Goal: Task Accomplishment & Management: Use online tool/utility

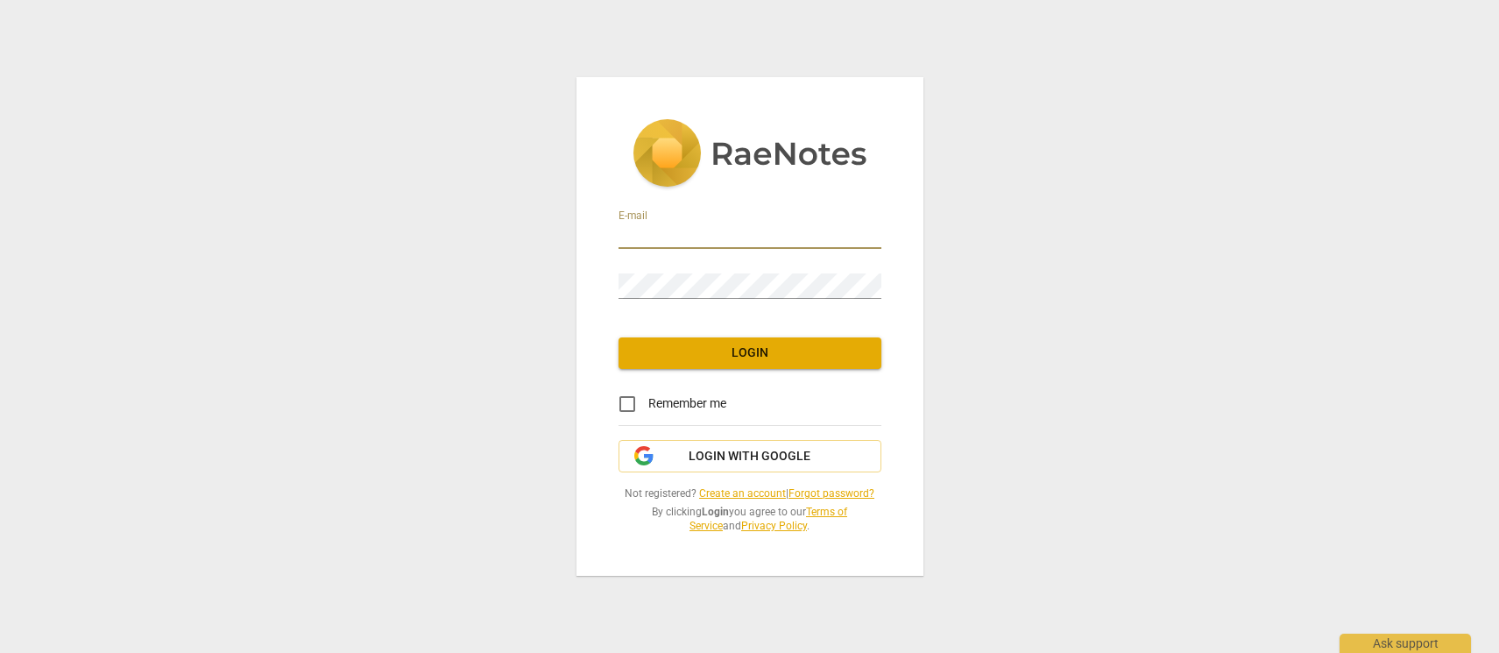
click at [701, 231] on input "email" at bounding box center [750, 235] width 263 height 25
type input "neeru@maryaleadership.com"
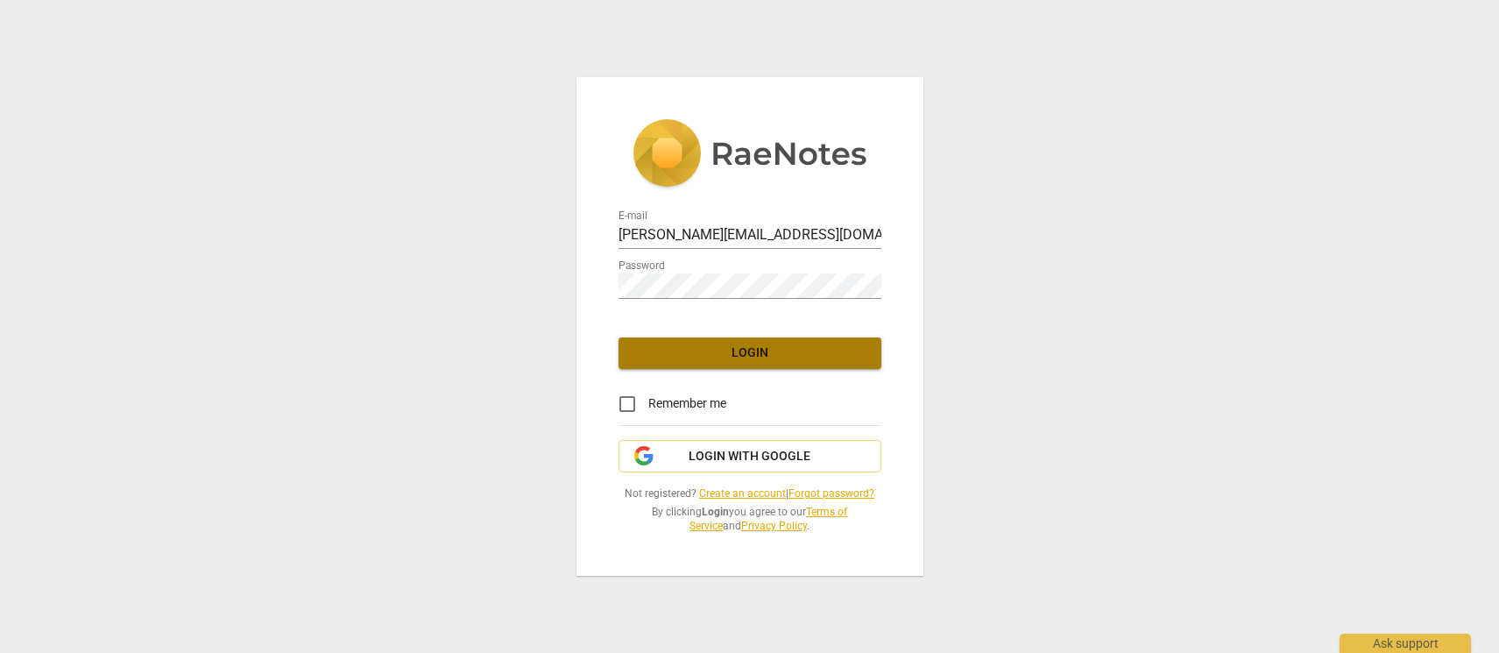
click at [771, 361] on span "Login" at bounding box center [750, 353] width 235 height 18
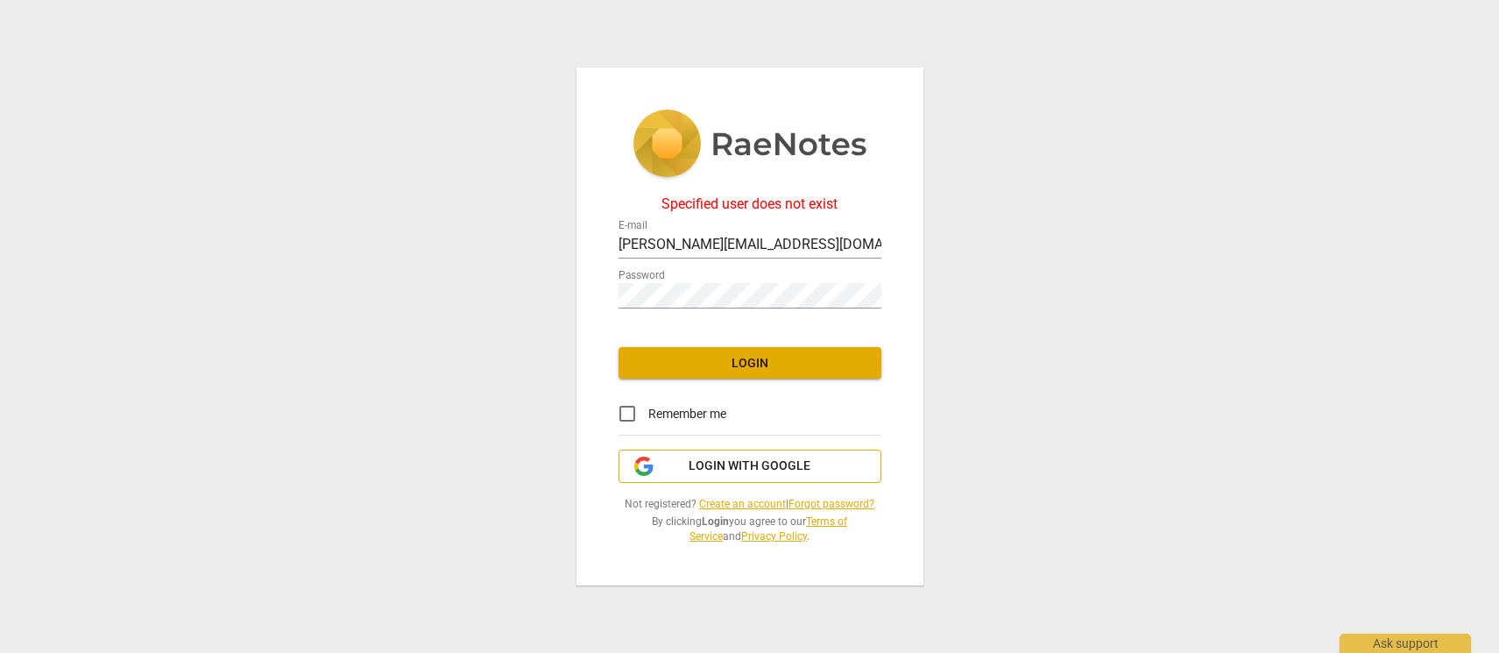
click at [761, 468] on span "Login with Google" at bounding box center [750, 466] width 122 height 18
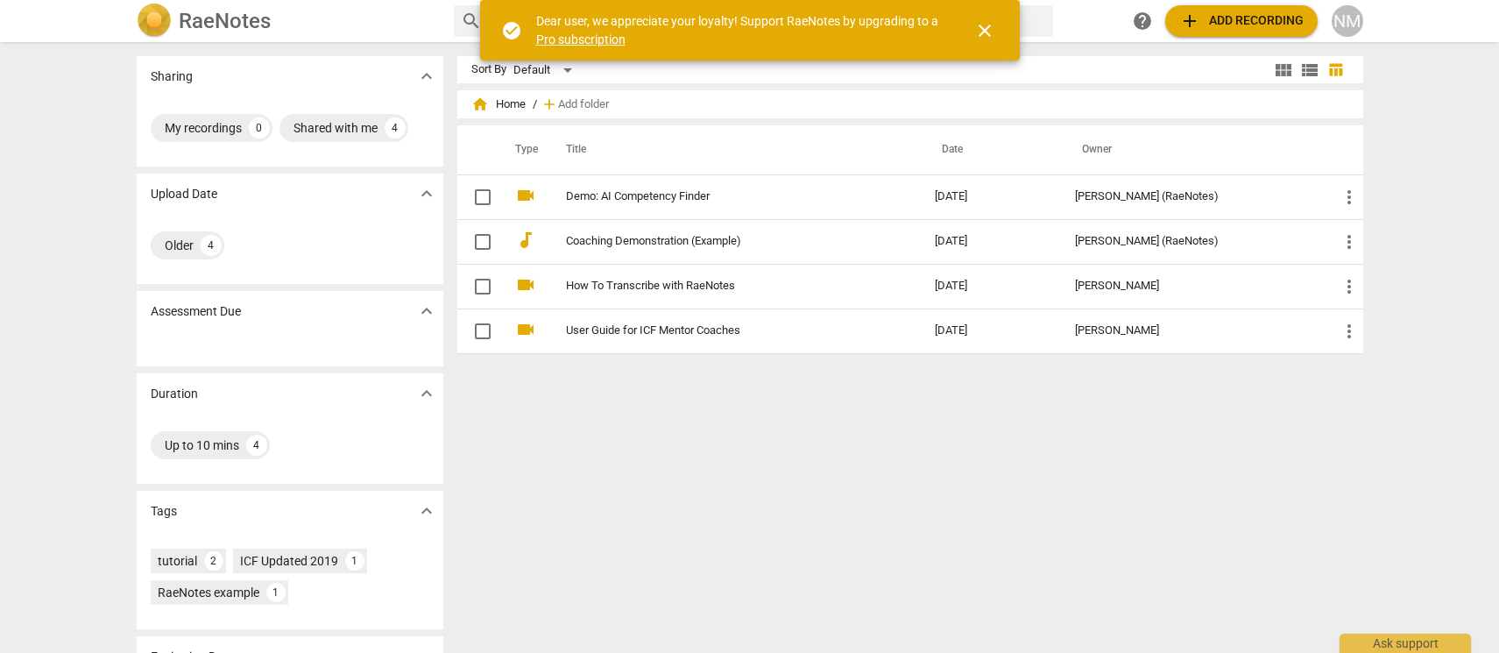
click at [266, 234] on div "Older 4" at bounding box center [290, 245] width 279 height 35
click at [428, 192] on span "expand_more" at bounding box center [426, 193] width 21 height 21
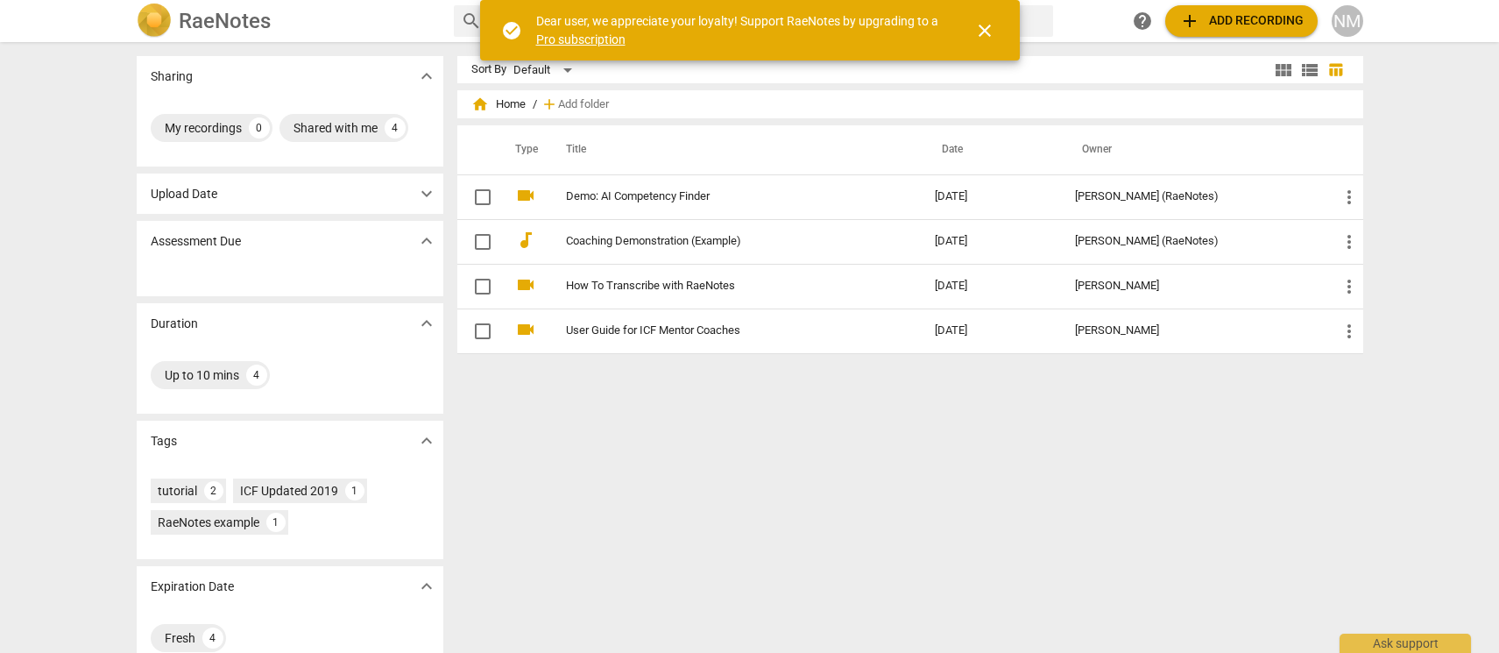
click at [597, 39] on link "Pro subscription" at bounding box center [580, 39] width 89 height 14
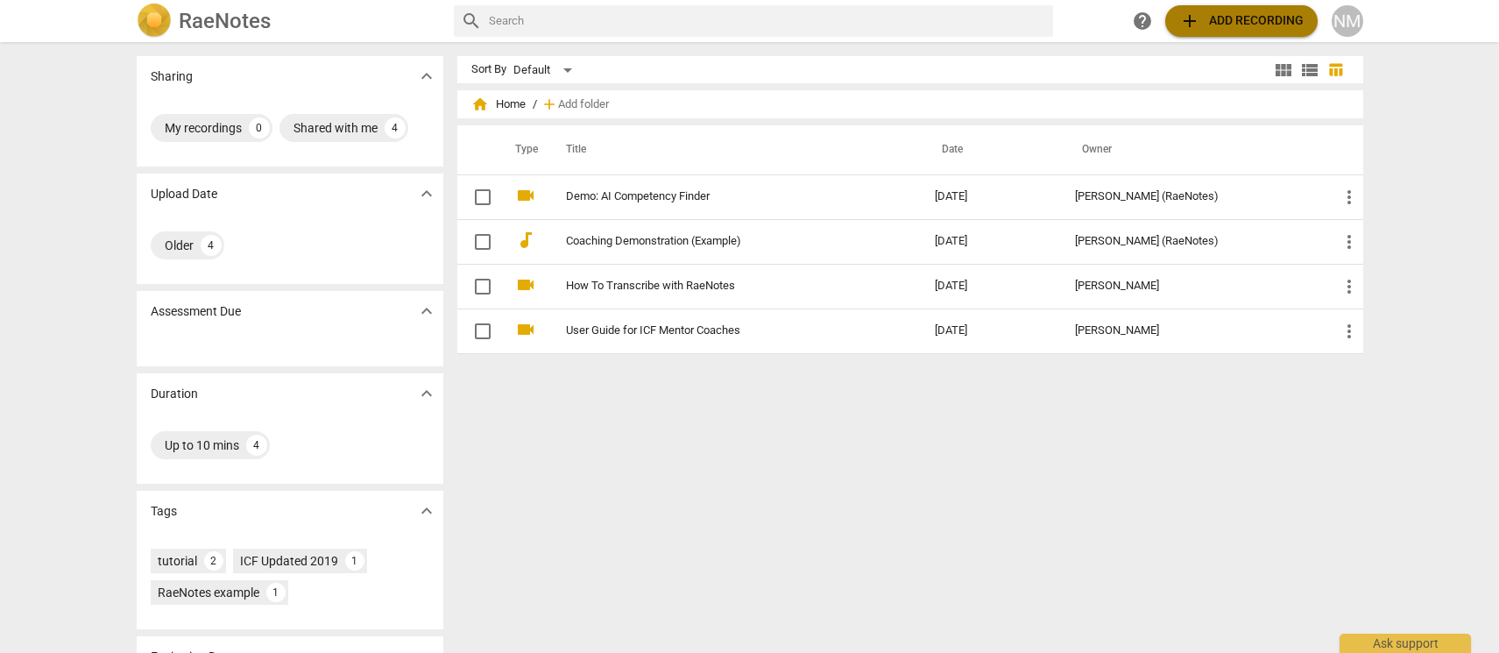
click at [1251, 13] on span "add Add recording" at bounding box center [1241, 21] width 124 height 21
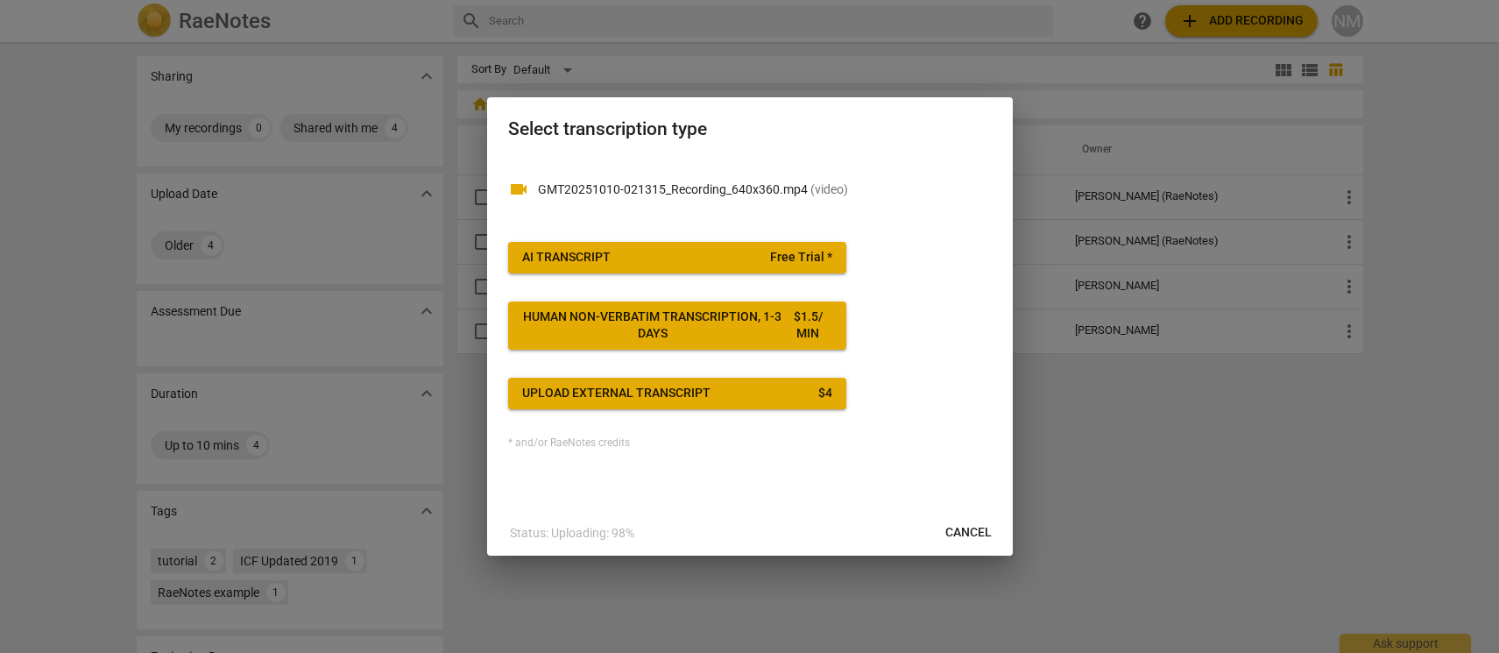
click at [641, 255] on span "AI Transcript Free Trial *" at bounding box center [677, 258] width 310 height 18
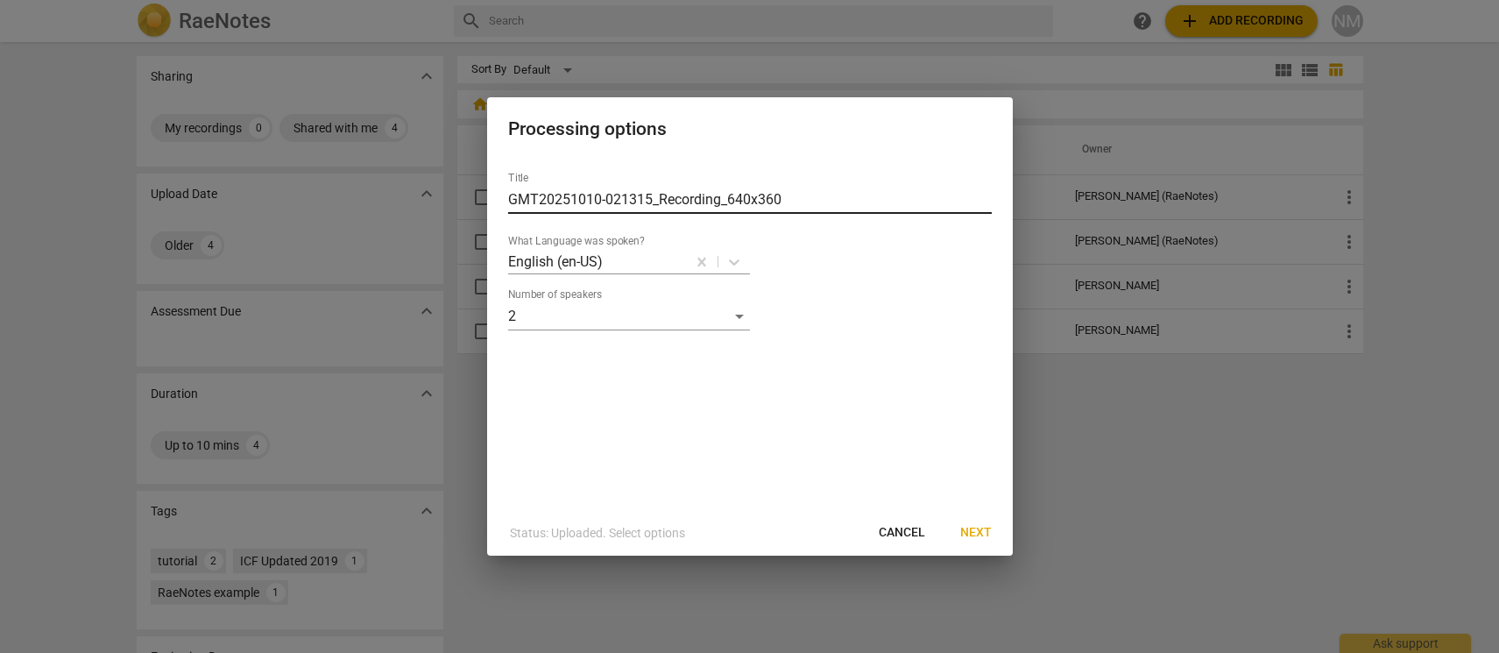
click at [720, 204] on input "GMT20251010-021315_Recording_640x360" at bounding box center [750, 200] width 484 height 28
click at [719, 202] on input "GMT20251010-021315_Recording_640x360" at bounding box center [750, 200] width 484 height 28
type input "[PERSON_NAME] coaching preeti [DATE]"
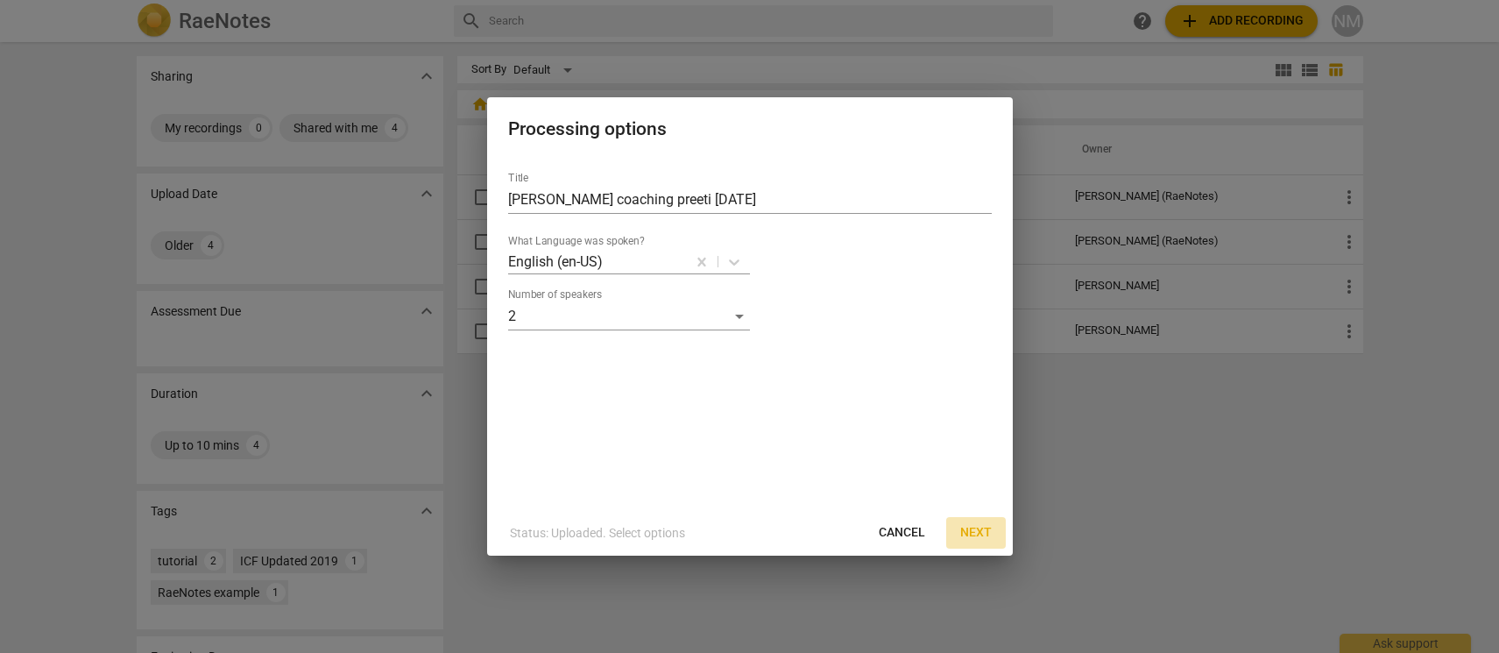
click at [977, 530] on span "Next" at bounding box center [976, 533] width 32 height 18
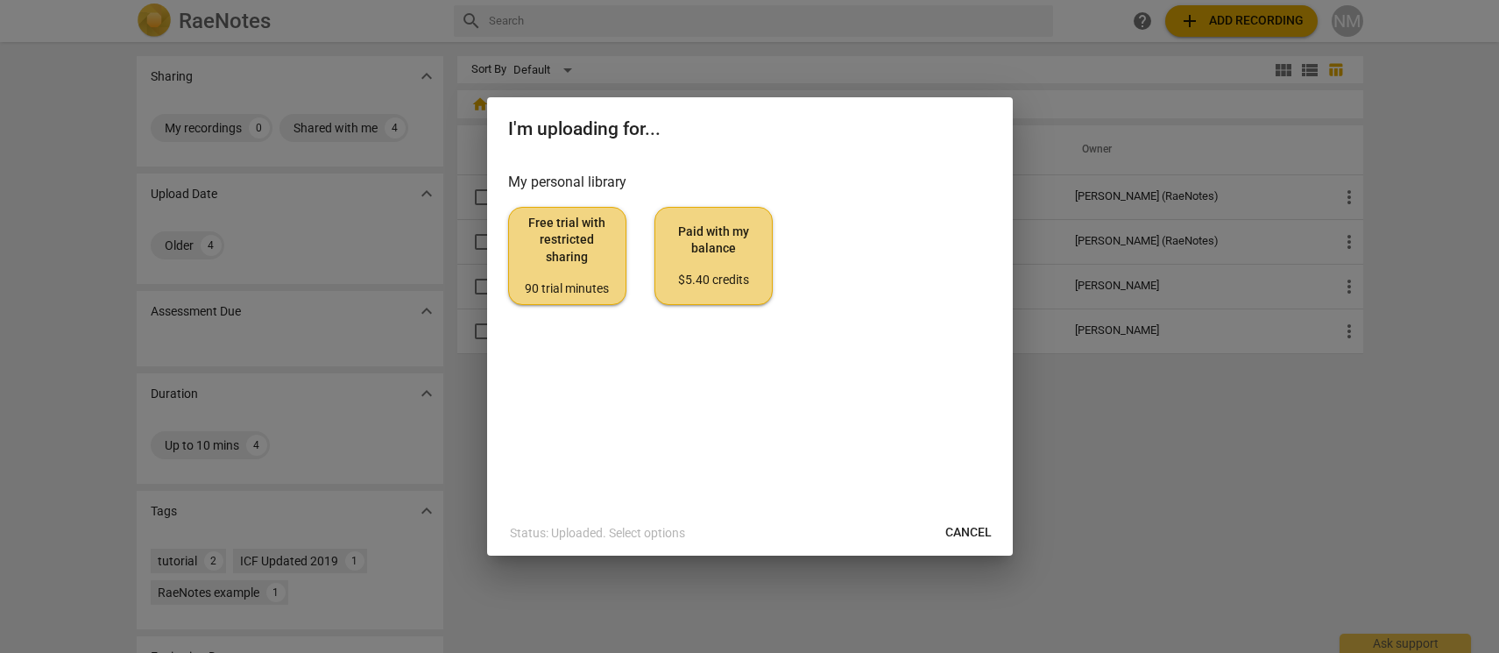
click at [701, 237] on span "Paid with my balance $5.40 credits" at bounding box center [713, 256] width 88 height 66
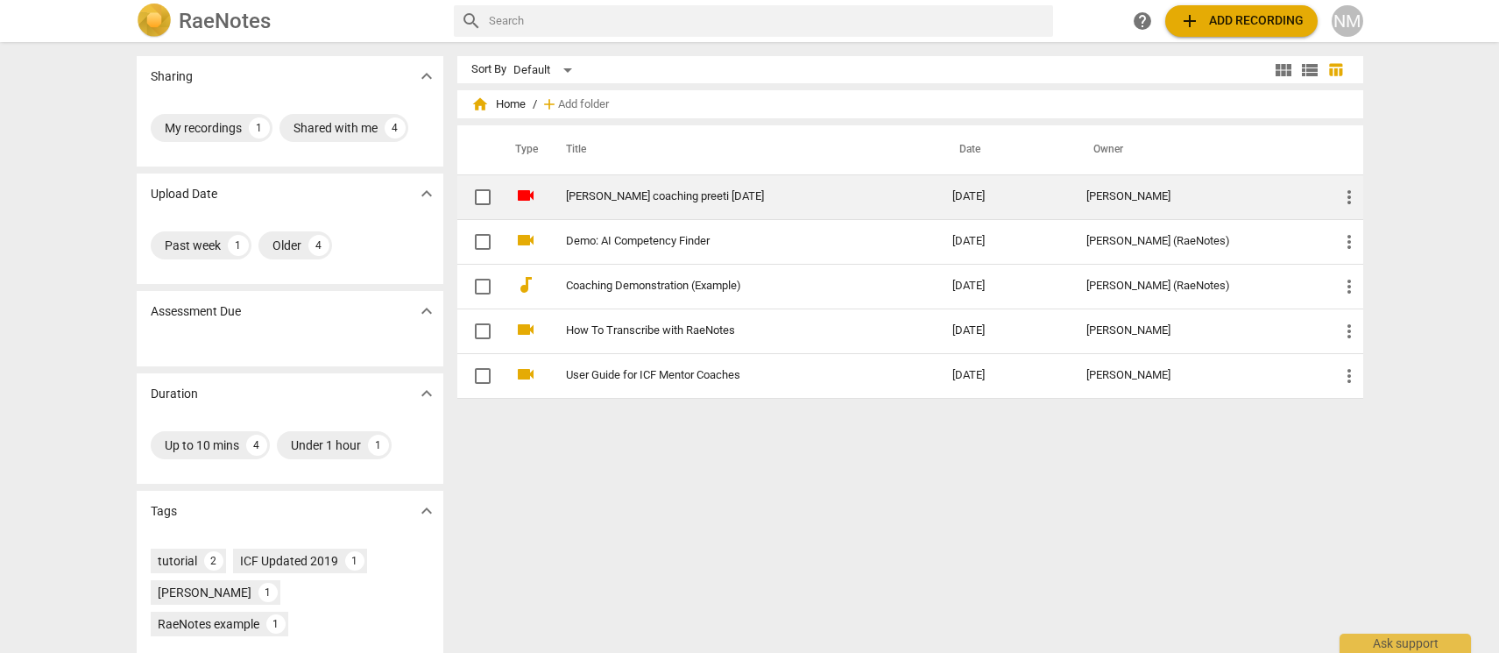
click at [642, 194] on link "[PERSON_NAME] coaching preeti [DATE]" at bounding box center [727, 196] width 323 height 13
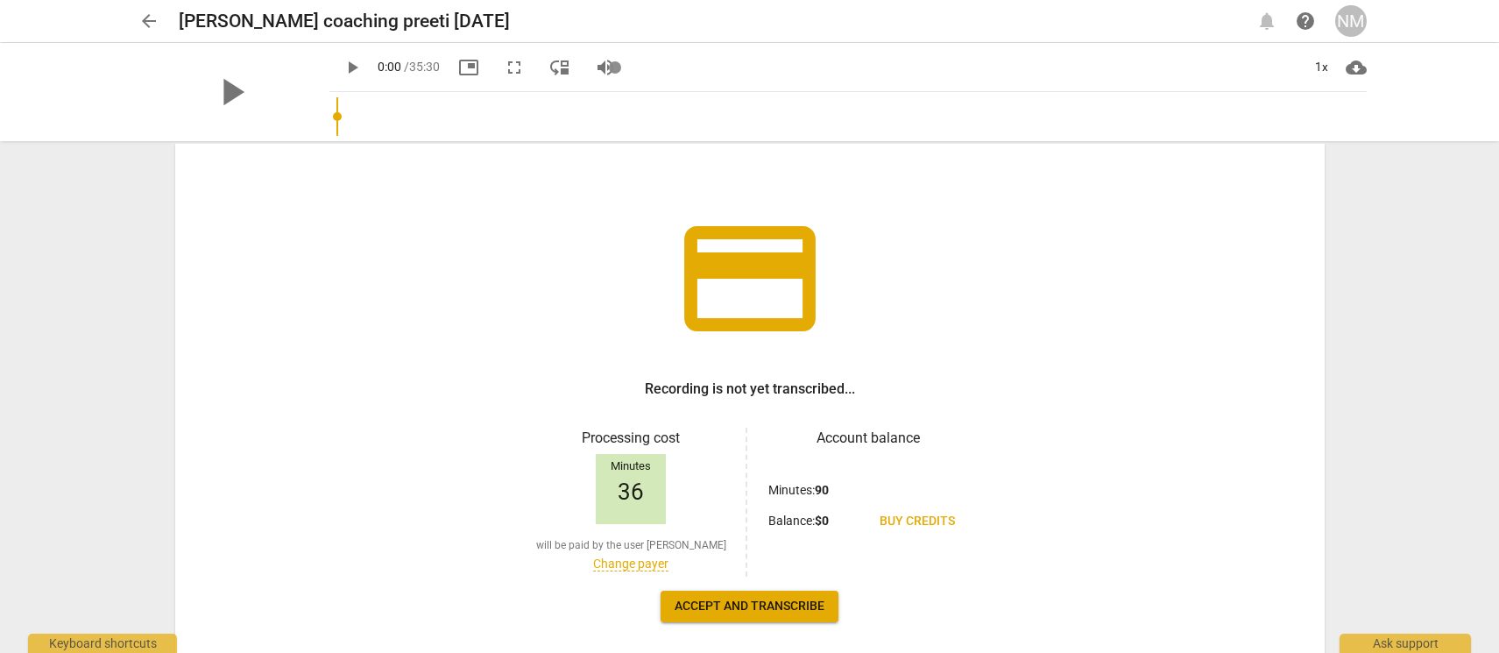
scroll to position [138, 0]
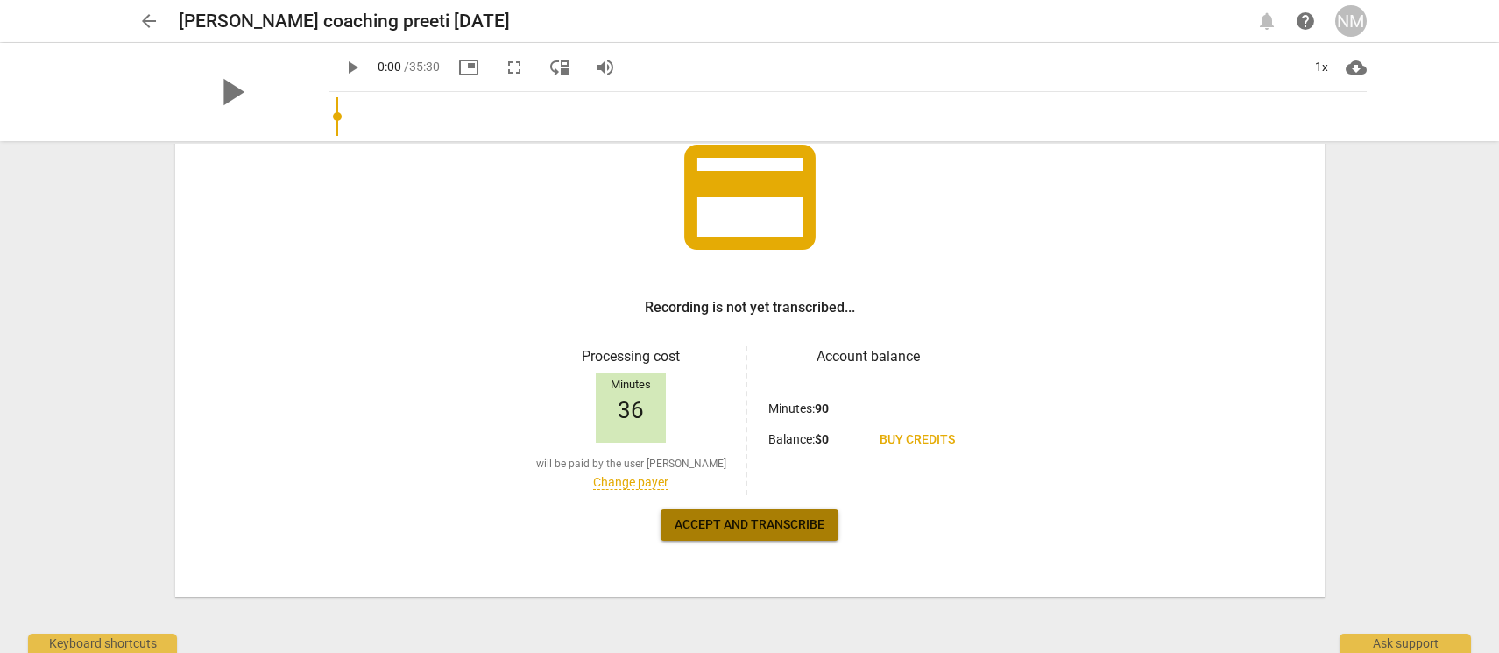
click at [713, 522] on span "Accept and transcribe" at bounding box center [750, 525] width 150 height 18
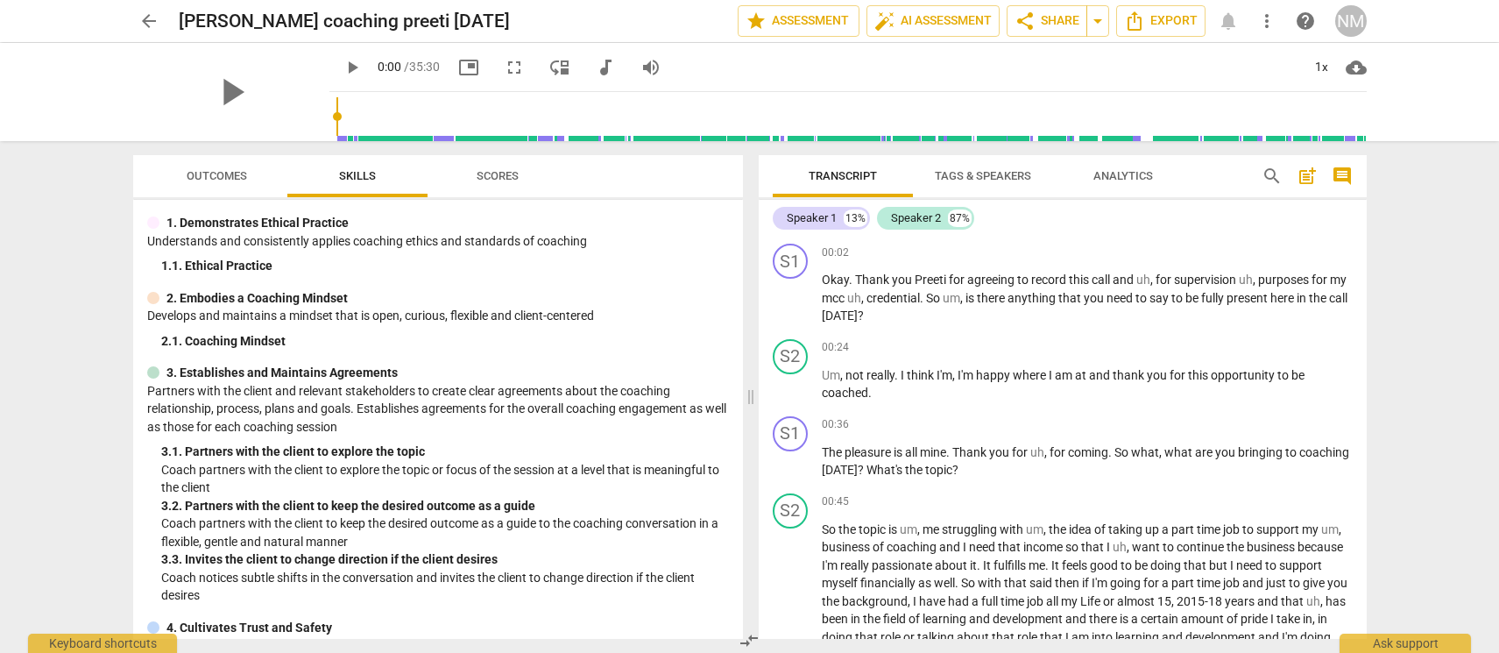
scroll to position [0, 0]
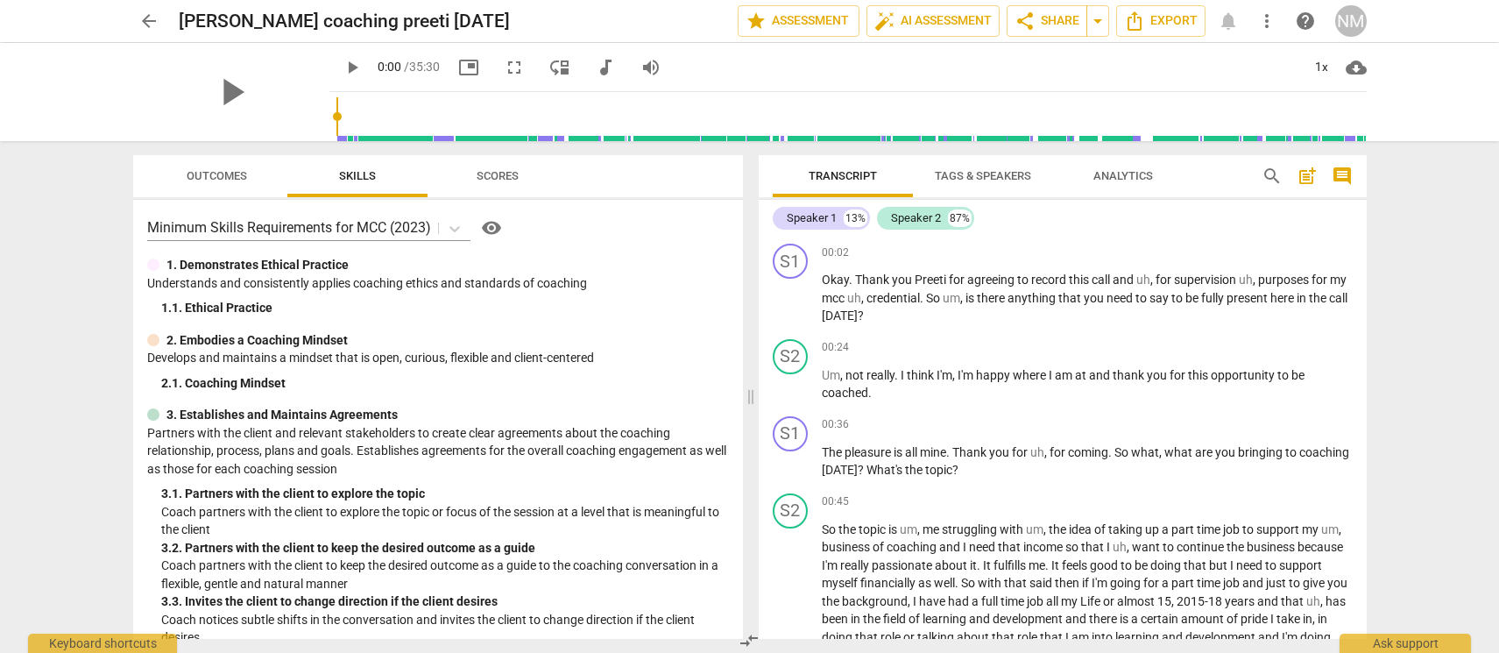
click at [510, 169] on span "Scores" at bounding box center [498, 175] width 42 height 13
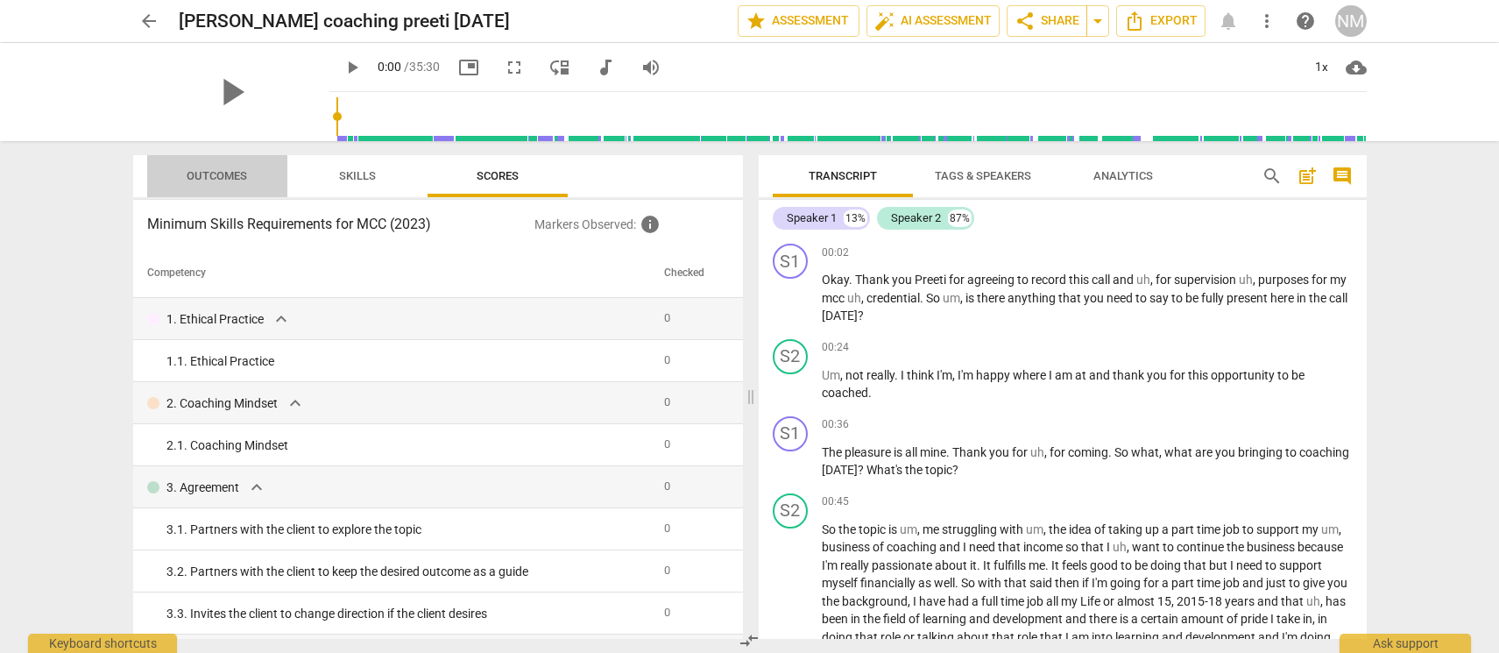
click at [187, 173] on span "Outcomes" at bounding box center [217, 175] width 60 height 13
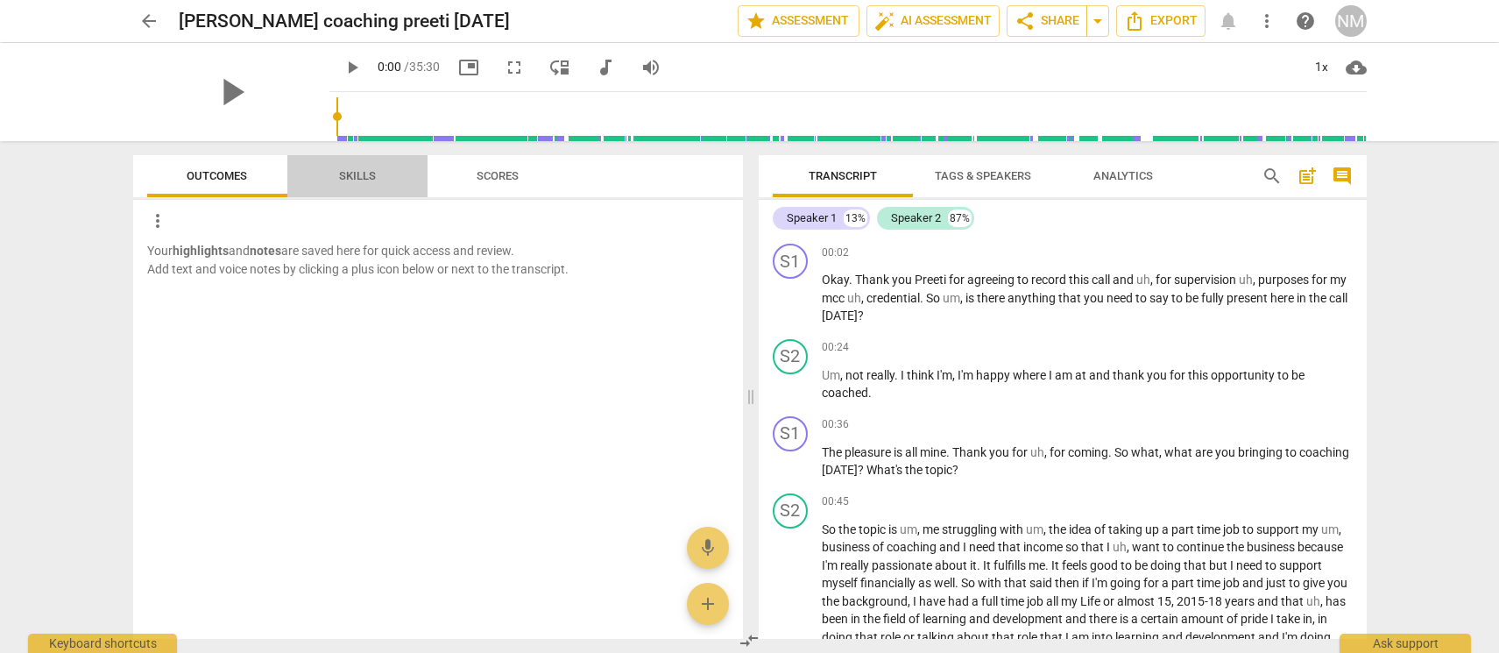
click at [364, 174] on span "Skills" at bounding box center [357, 175] width 37 height 13
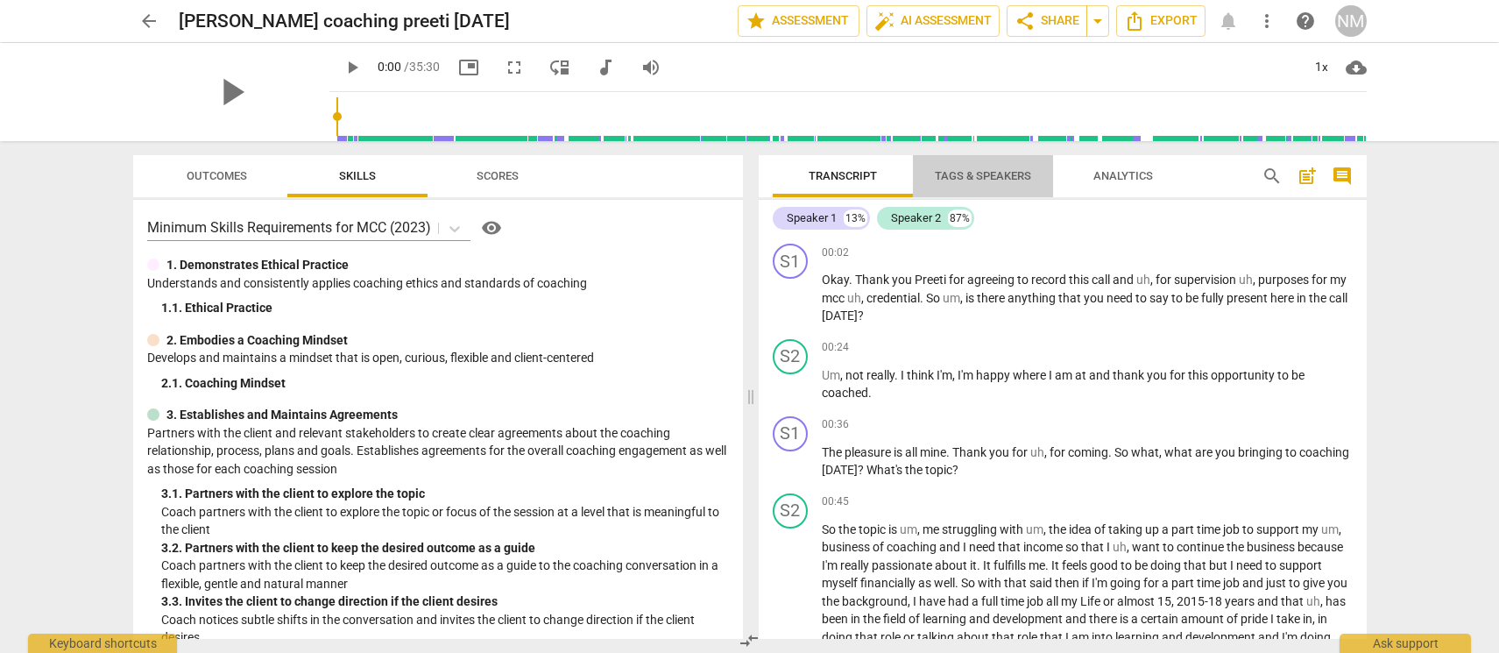
click at [991, 172] on span "Tags & Speakers" at bounding box center [983, 175] width 96 height 13
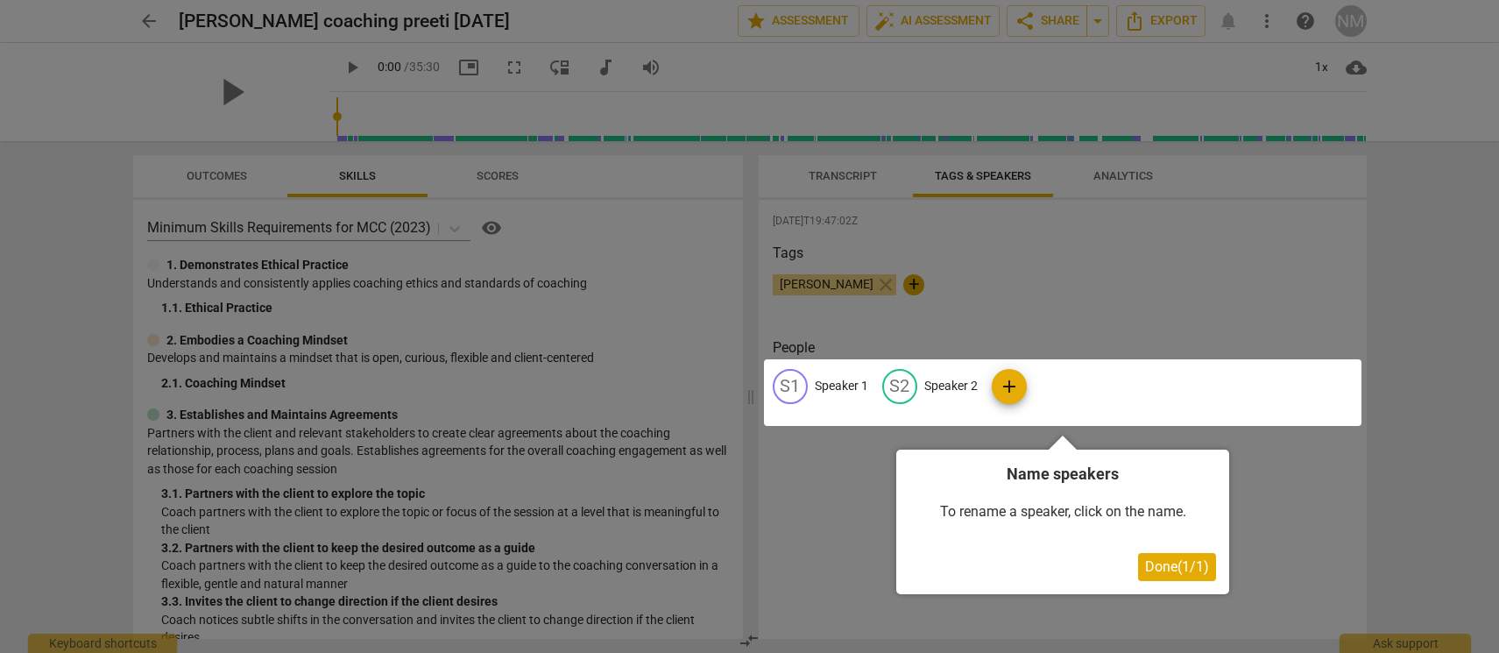
click at [833, 378] on div at bounding box center [1063, 392] width 598 height 67
click at [951, 384] on div at bounding box center [1063, 392] width 598 height 67
click at [1173, 572] on span "Done ( 1 / 1 )" at bounding box center [1177, 566] width 64 height 17
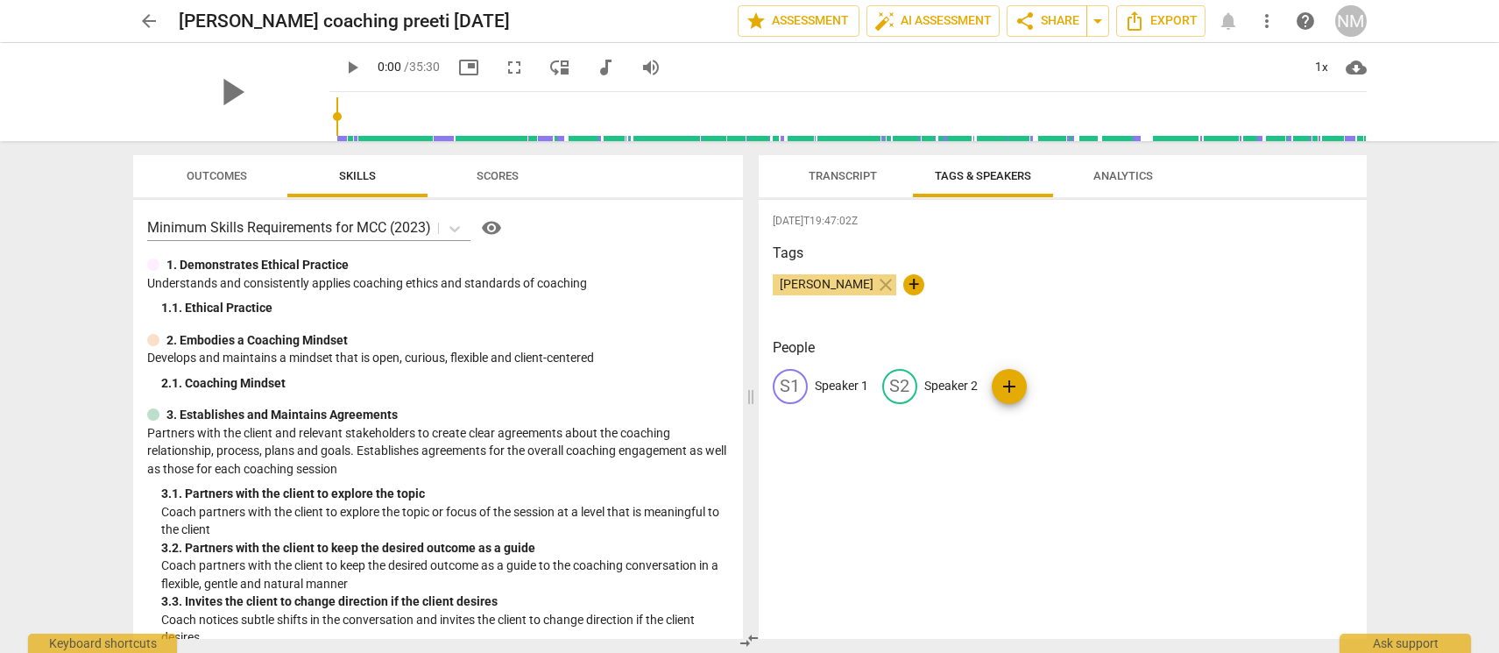
click at [829, 384] on p "Speaker 1" at bounding box center [841, 386] width 53 height 18
type input "N"
type input "Coach"
click at [1048, 382] on p "Speaker 2" at bounding box center [1064, 386] width 53 height 18
type input "Client"
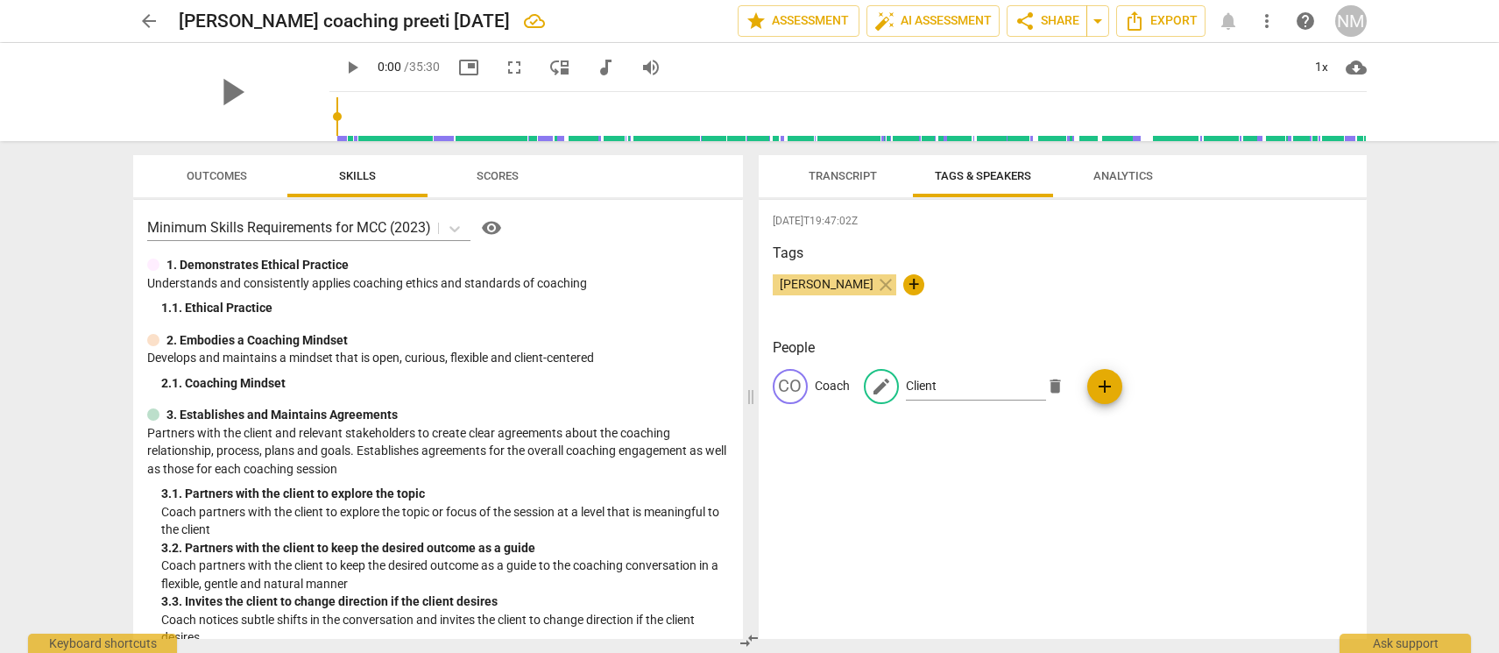
click at [1068, 456] on div "[DATE]T19:47:02Z Tags [PERSON_NAME] close + People CO Coach edit Client delete …" at bounding box center [1063, 419] width 608 height 439
click at [1144, 170] on span "Analytics" at bounding box center [1123, 175] width 60 height 13
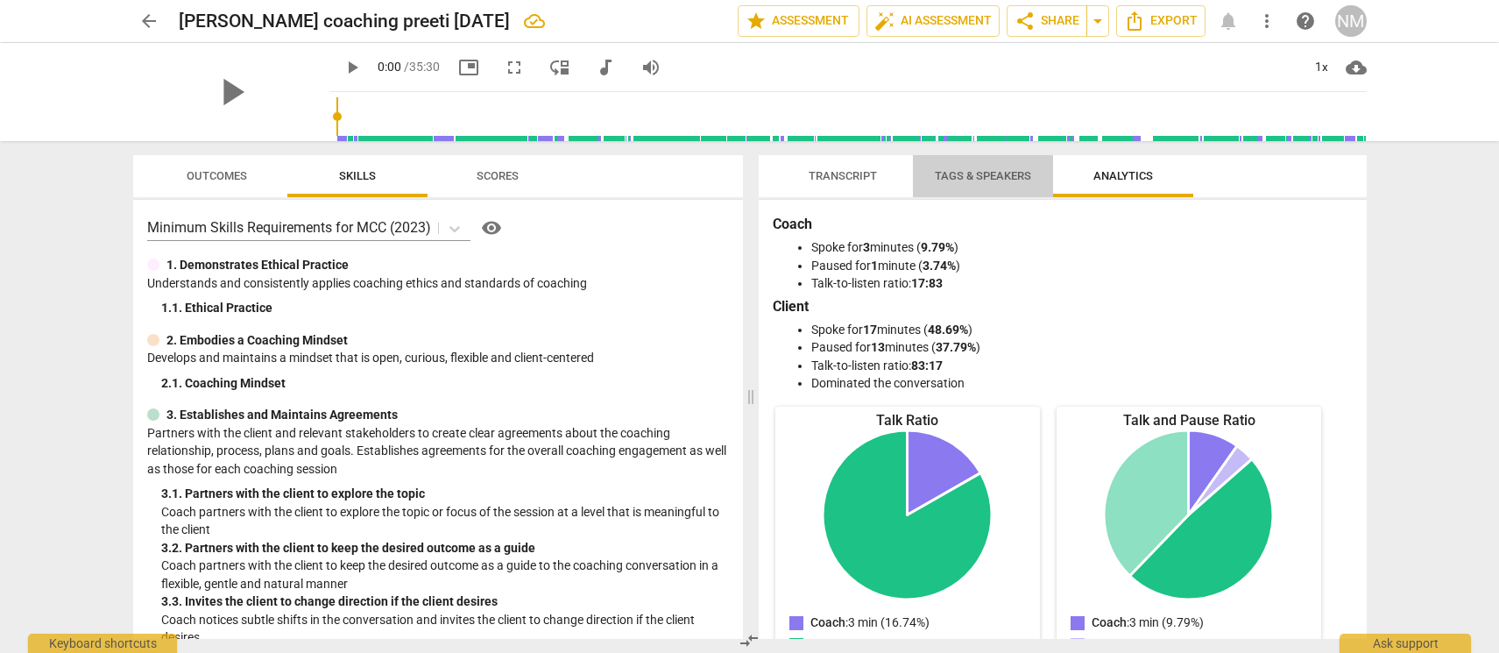
click at [999, 175] on span "Tags & Speakers" at bounding box center [983, 175] width 96 height 13
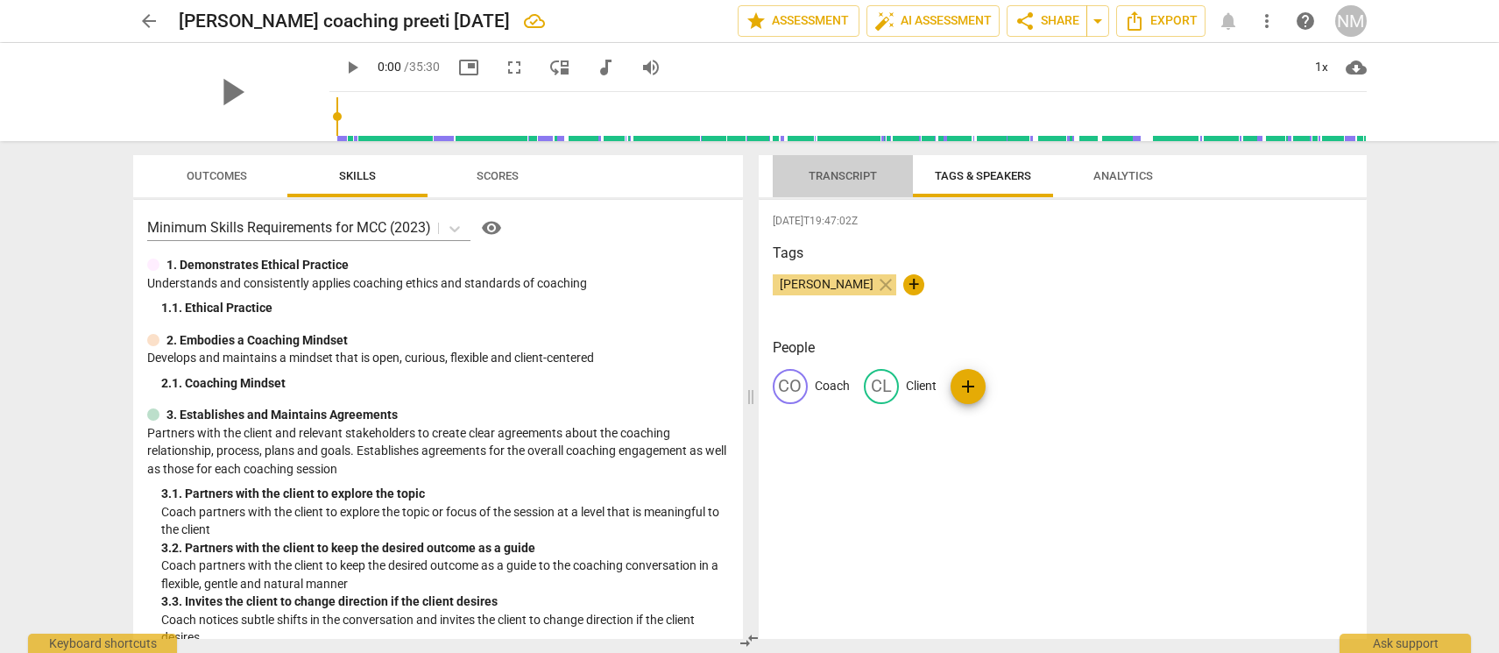
click at [835, 180] on span "Transcript" at bounding box center [843, 175] width 68 height 13
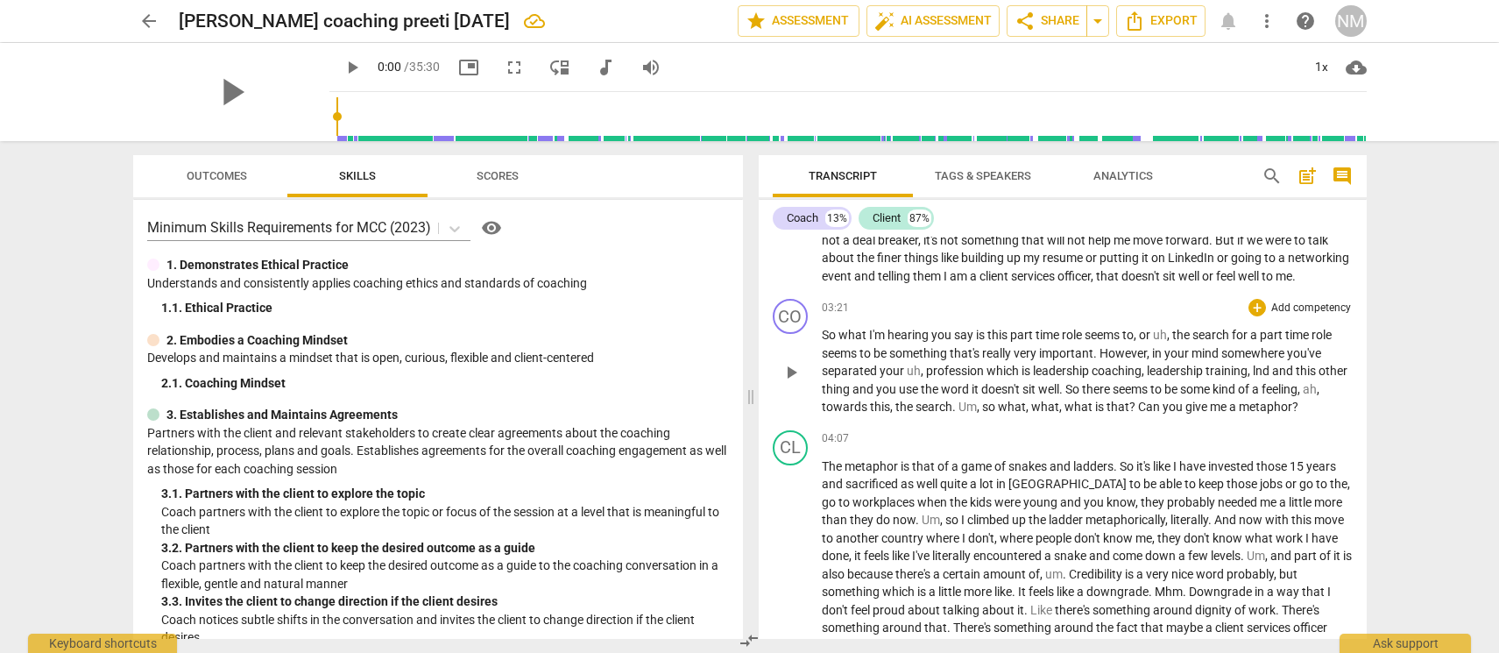
scroll to position [538, 0]
click at [1254, 319] on div "+" at bounding box center [1258, 310] width 18 height 18
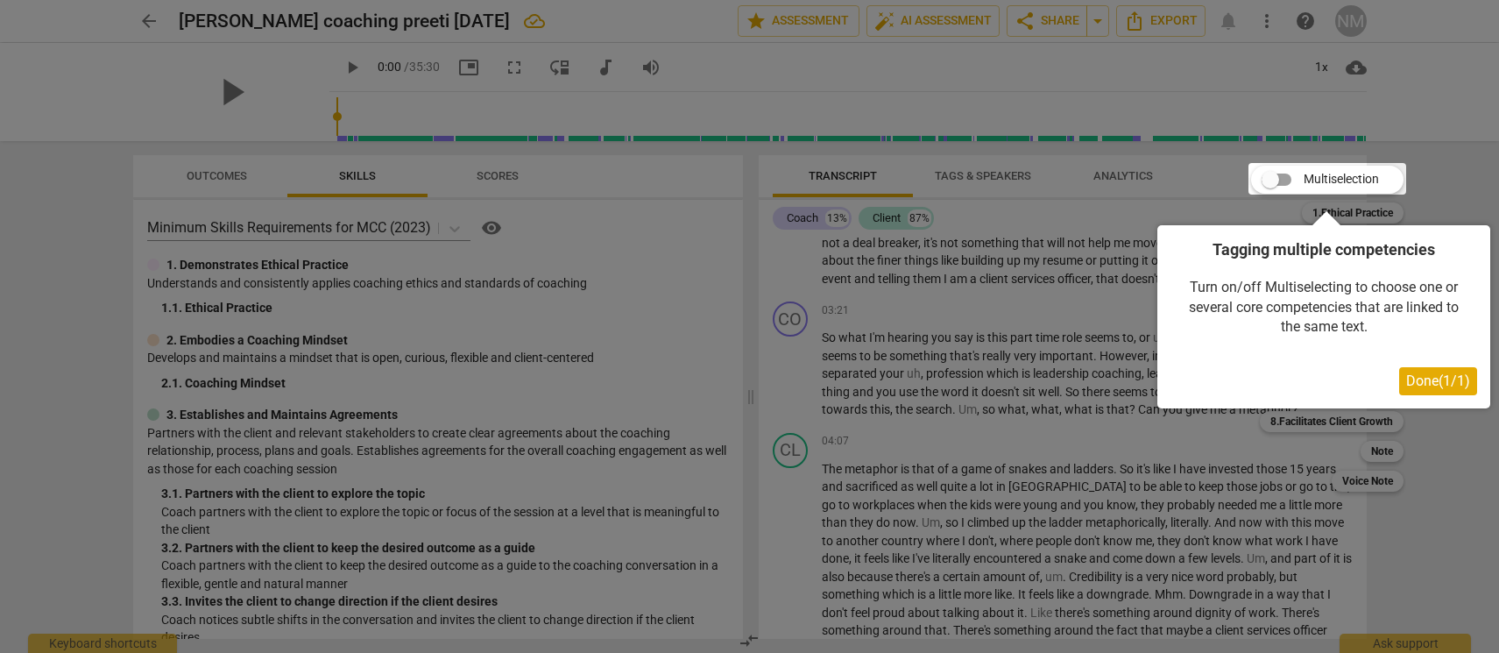
click at [1457, 376] on span "Done ( 1 / 1 )" at bounding box center [1438, 380] width 64 height 17
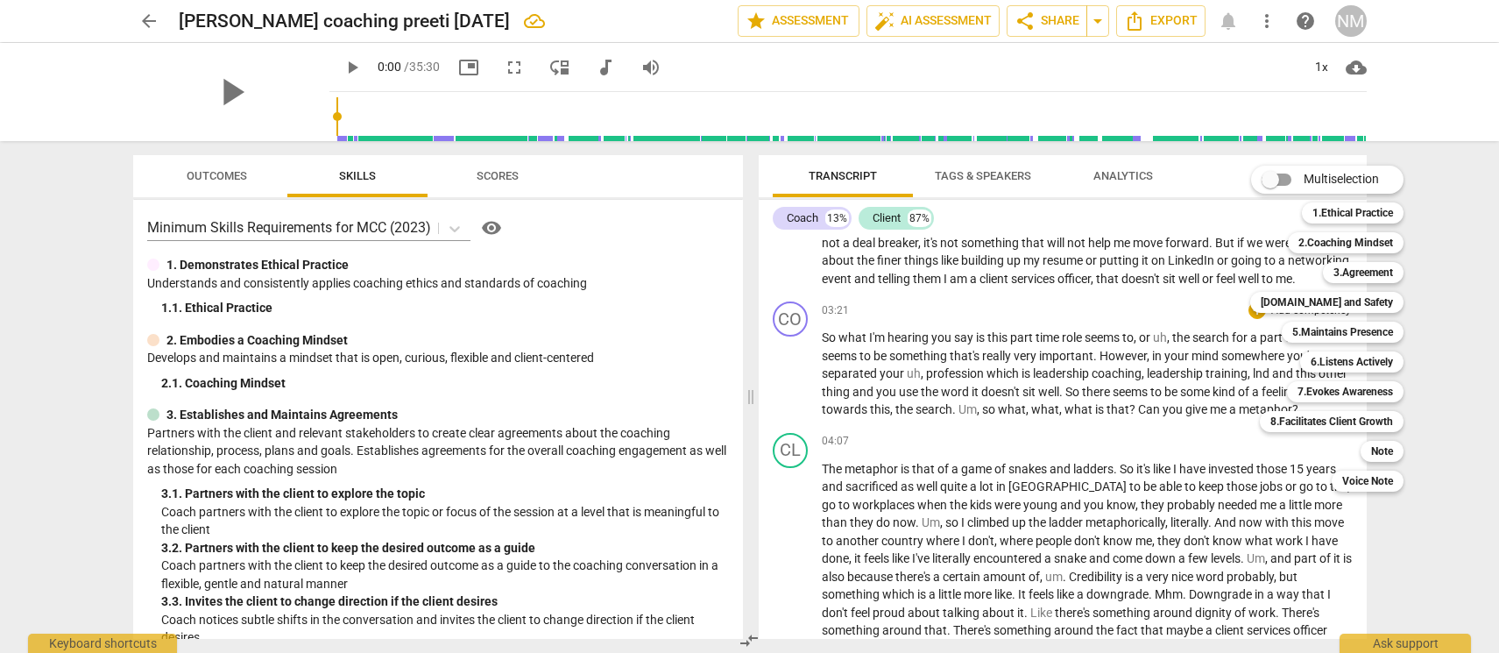
click at [973, 474] on div at bounding box center [749, 326] width 1499 height 653
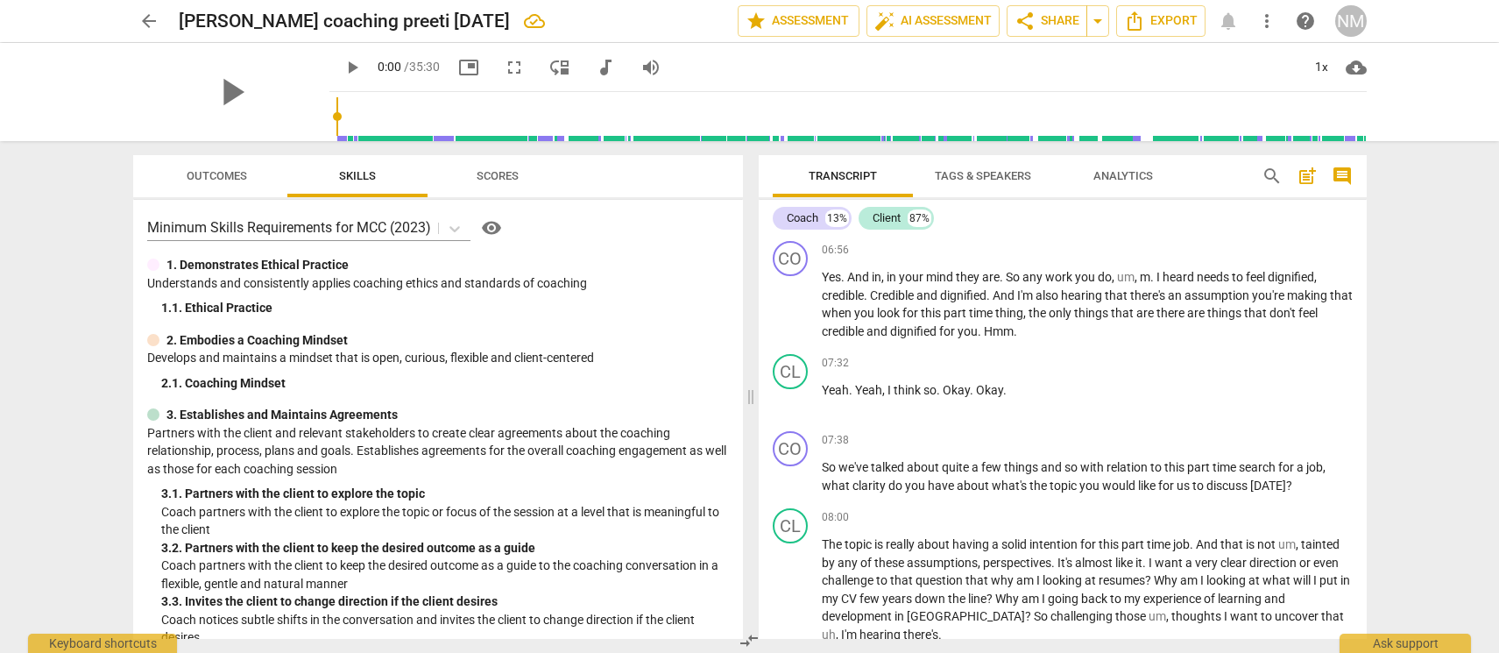
scroll to position [1387, 0]
click at [874, 394] on span "Yeah" at bounding box center [868, 387] width 27 height 14
drag, startPoint x: 856, startPoint y: 404, endPoint x: 881, endPoint y: 405, distance: 25.4
click at [881, 397] on p "Yeah . Yeah , I think so . Okay . Okay ." at bounding box center [1087, 388] width 531 height 18
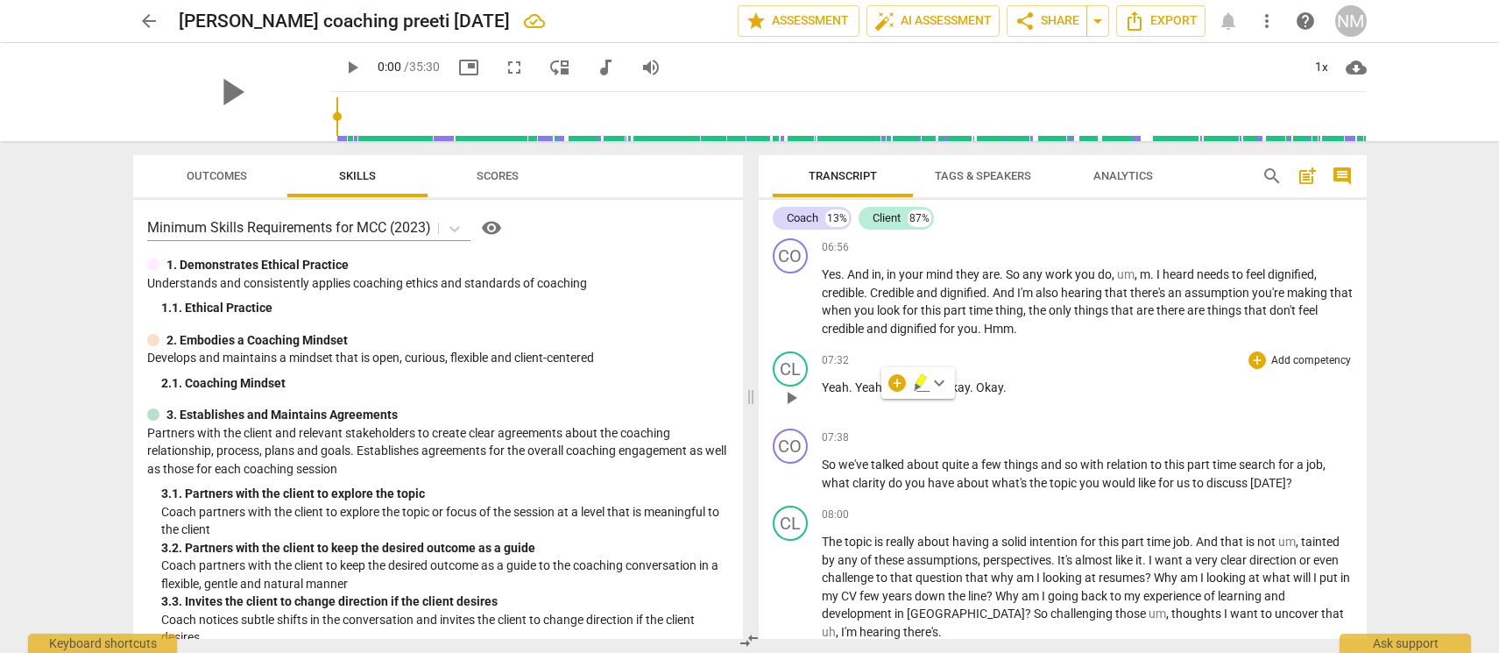
click at [882, 394] on span "," at bounding box center [884, 387] width 5 height 14
click at [871, 394] on span "Yeah" at bounding box center [868, 387] width 27 height 14
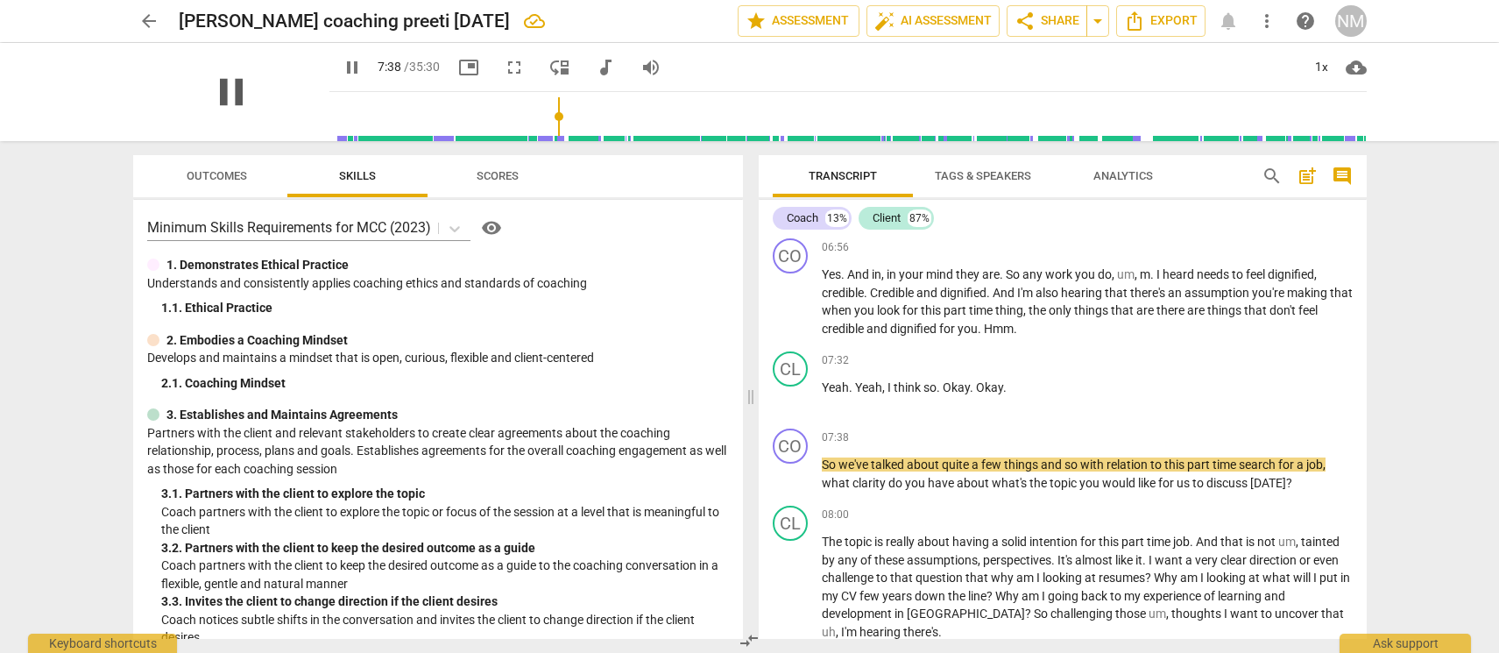
click at [232, 99] on span "pause" at bounding box center [232, 92] width 46 height 46
type input "459"
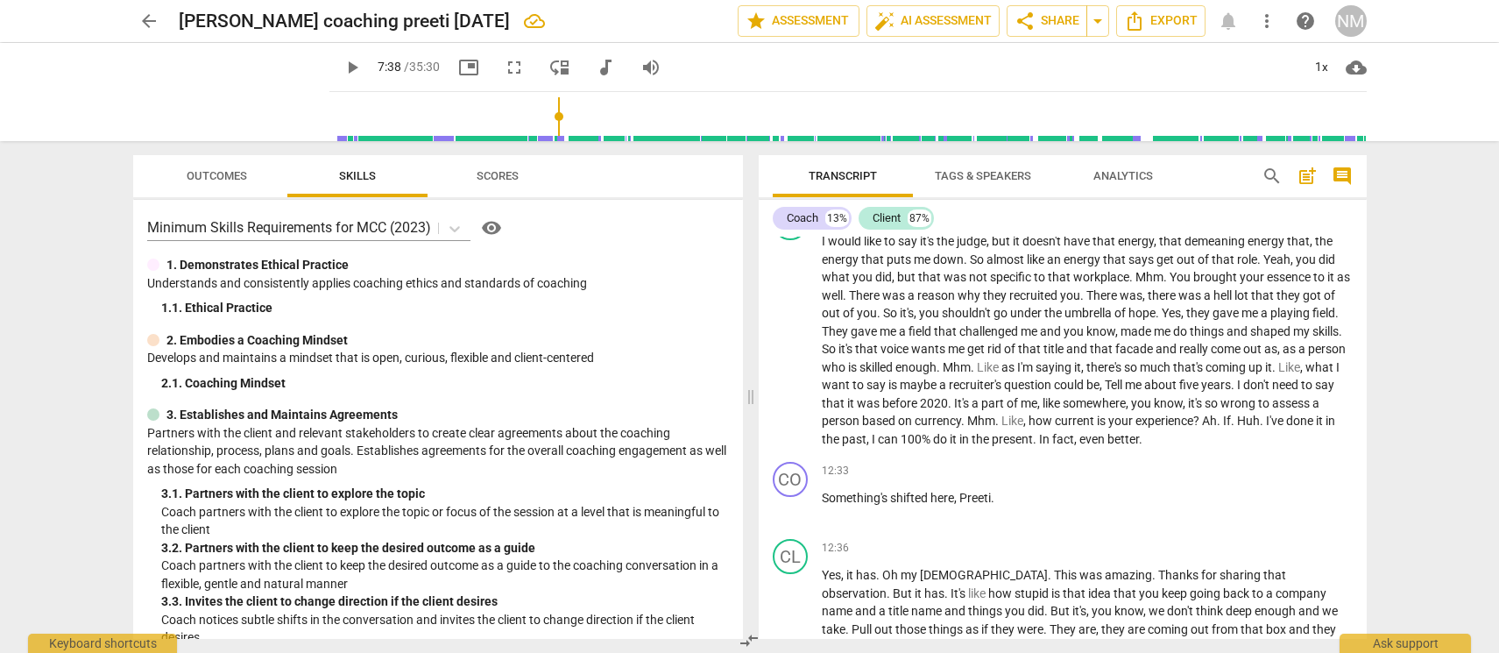
scroll to position [2296, 0]
click at [1098, 22] on span "arrow_drop_down" at bounding box center [1097, 21] width 21 height 21
click at [1055, 20] on span "share Share" at bounding box center [1047, 21] width 65 height 21
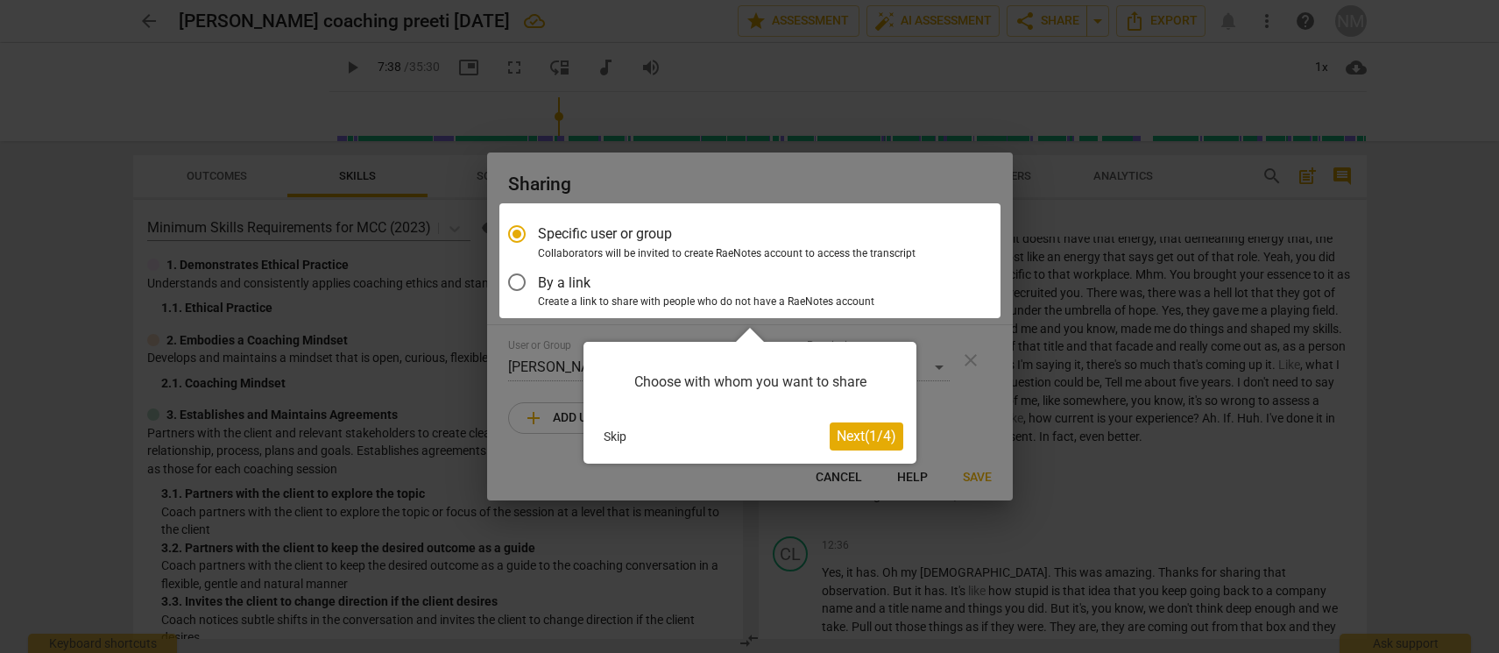
click at [855, 435] on span "Next ( 1 / 4 )" at bounding box center [867, 436] width 60 height 17
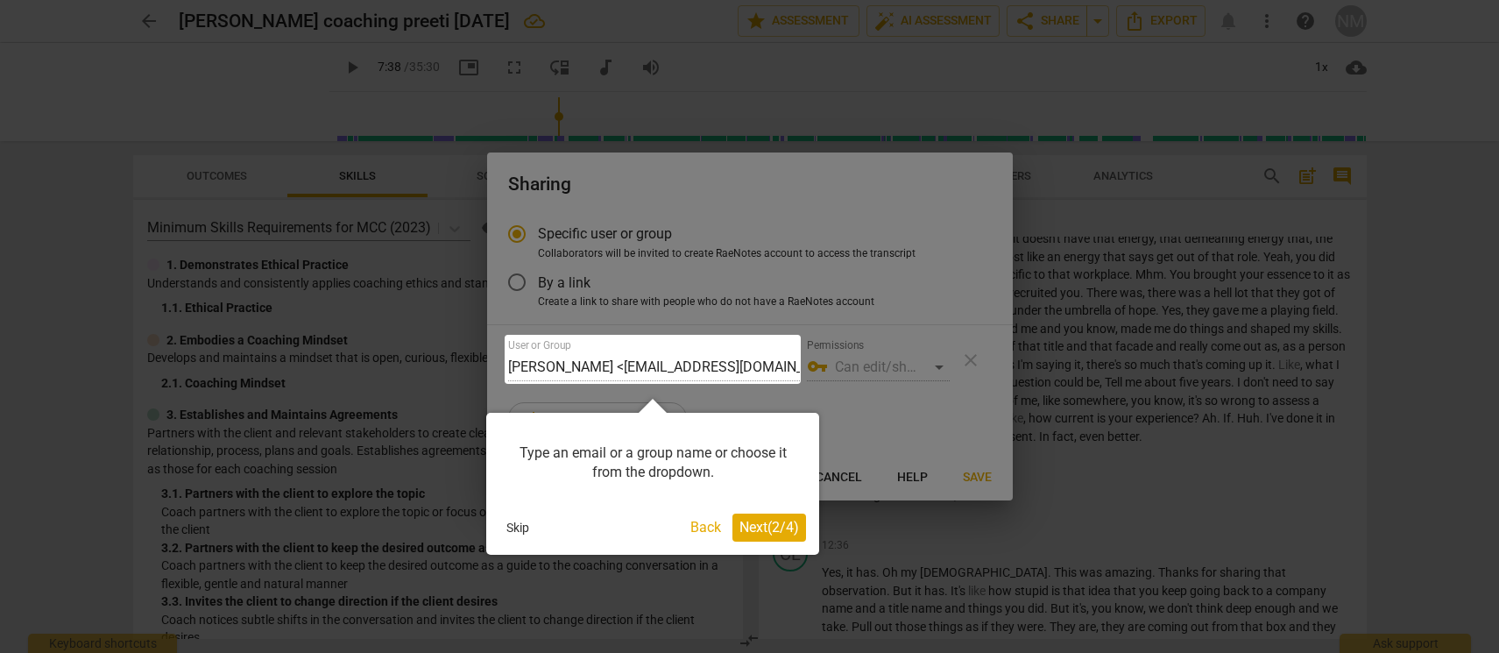
click at [775, 525] on span "Next ( 2 / 4 )" at bounding box center [770, 527] width 60 height 17
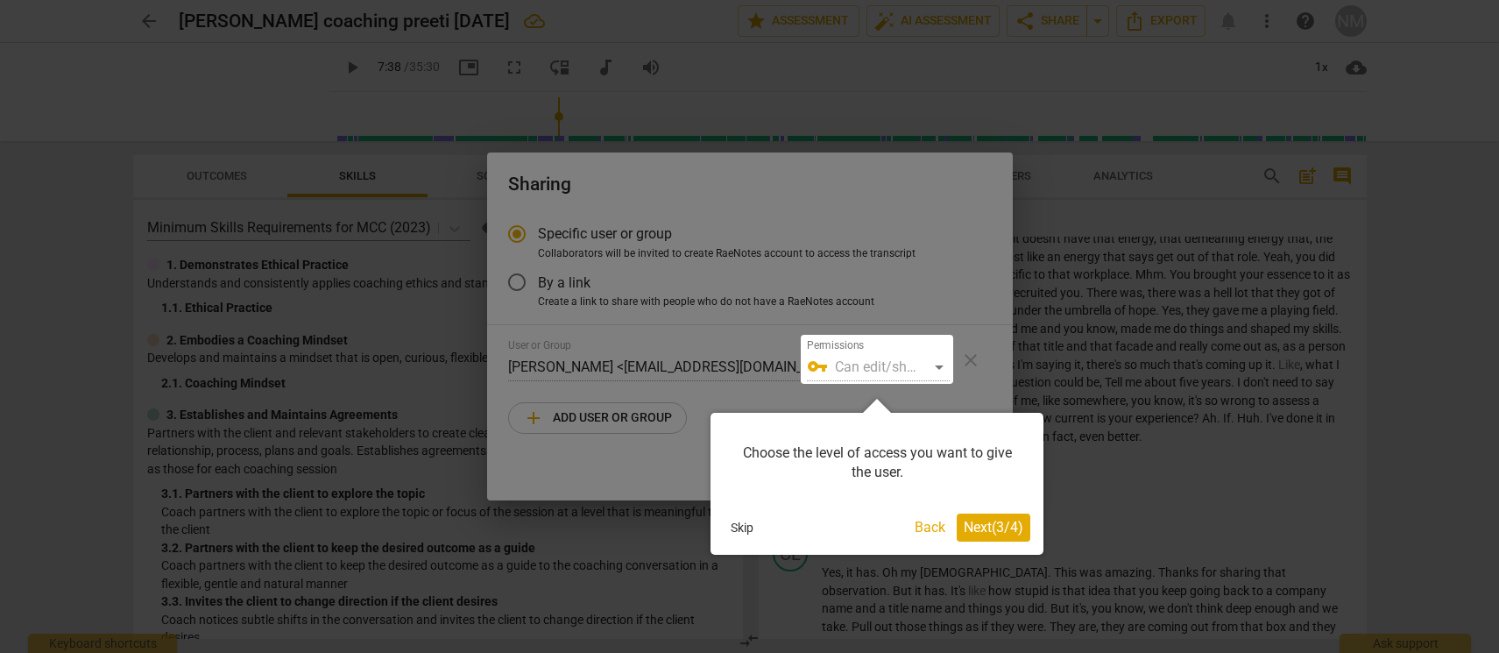
click at [1015, 522] on span "Next ( 3 / 4 )" at bounding box center [994, 527] width 60 height 17
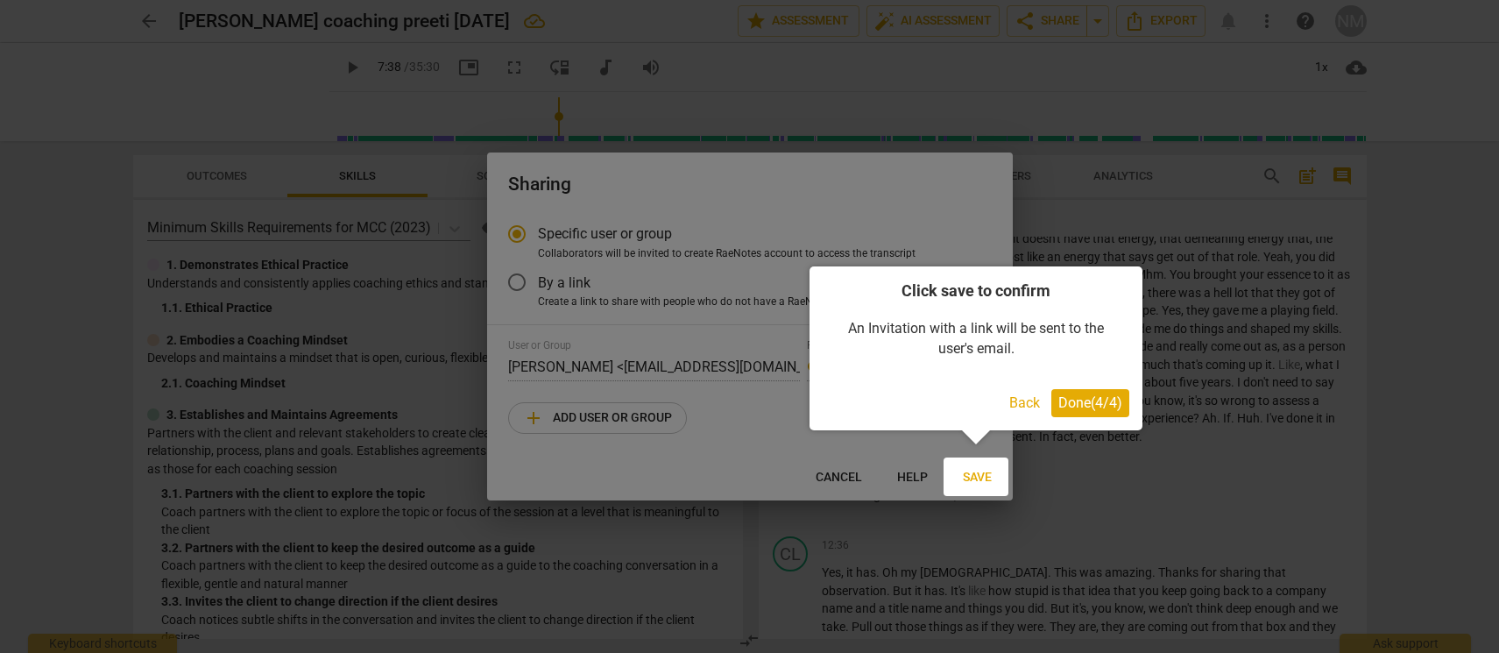
click at [1100, 410] on span "Done ( 4 / 4 )" at bounding box center [1090, 402] width 64 height 17
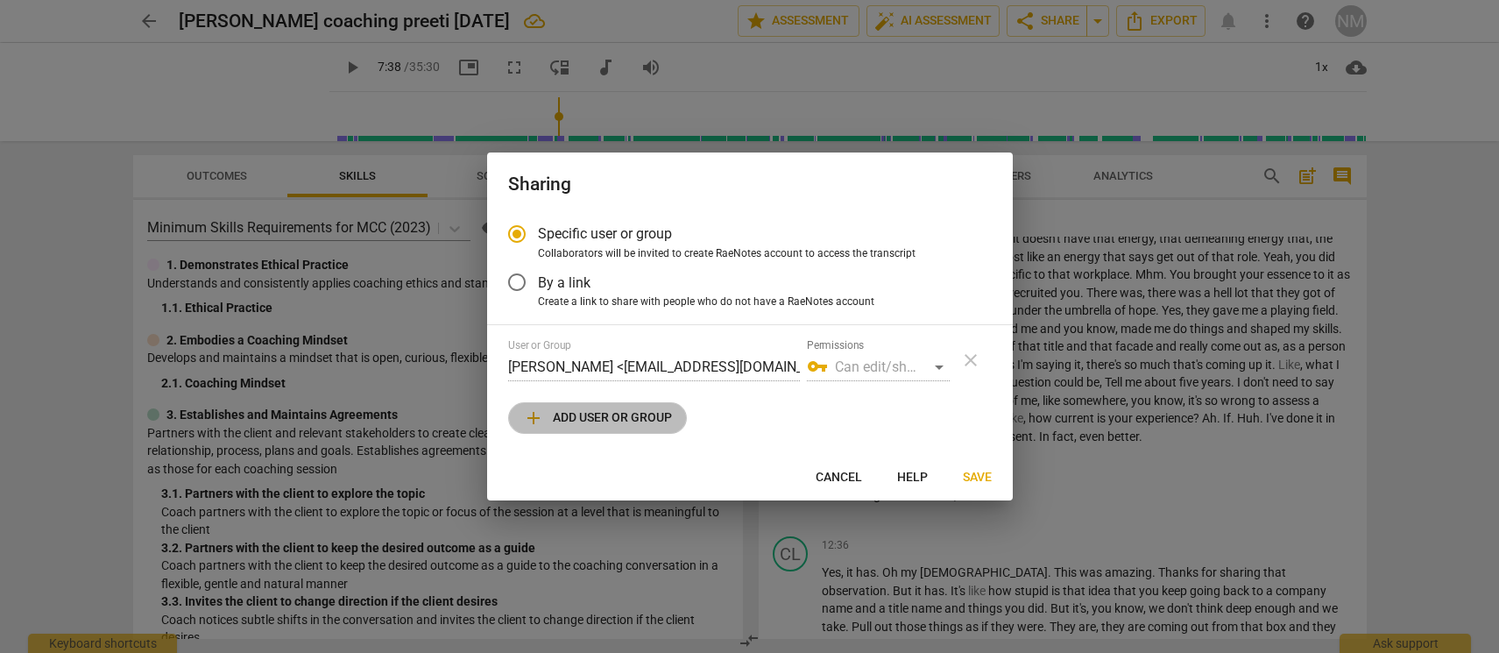
click at [599, 416] on span "add Add user or group" at bounding box center [597, 417] width 149 height 21
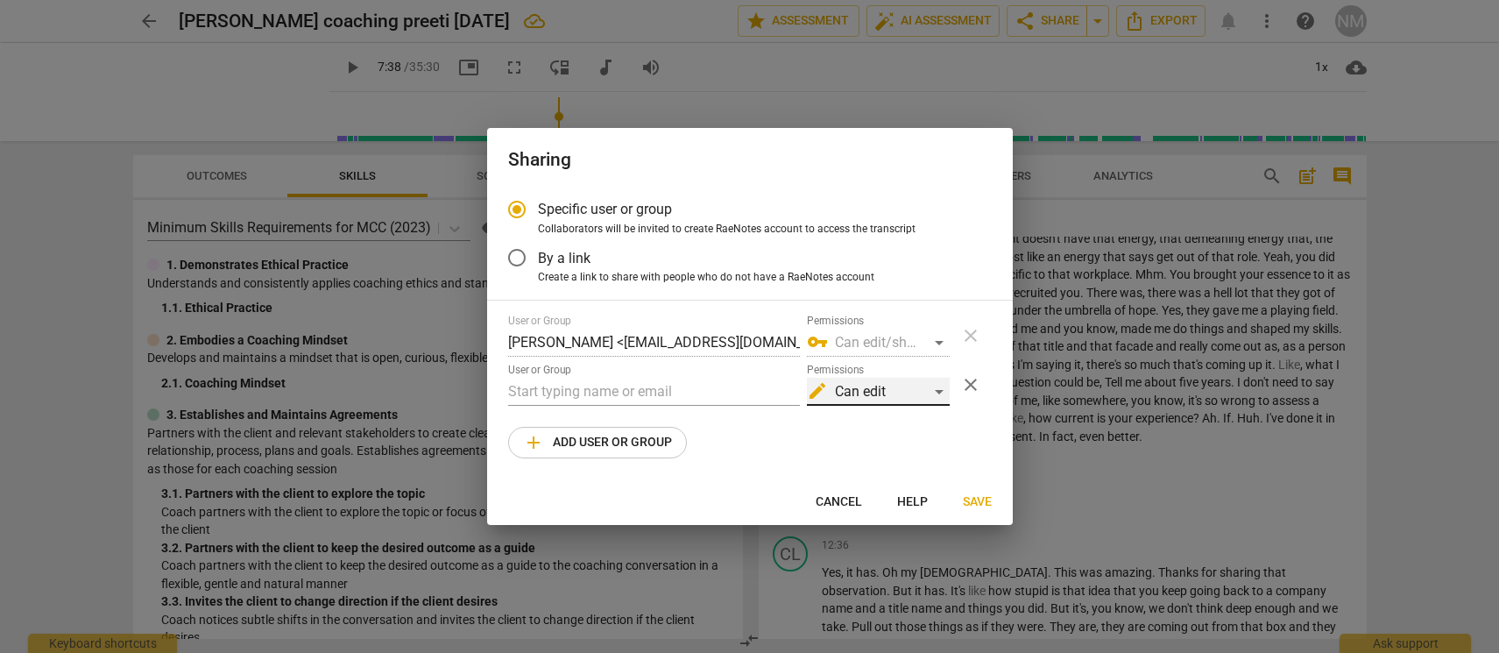
click at [938, 388] on div "edit Can edit" at bounding box center [878, 392] width 143 height 28
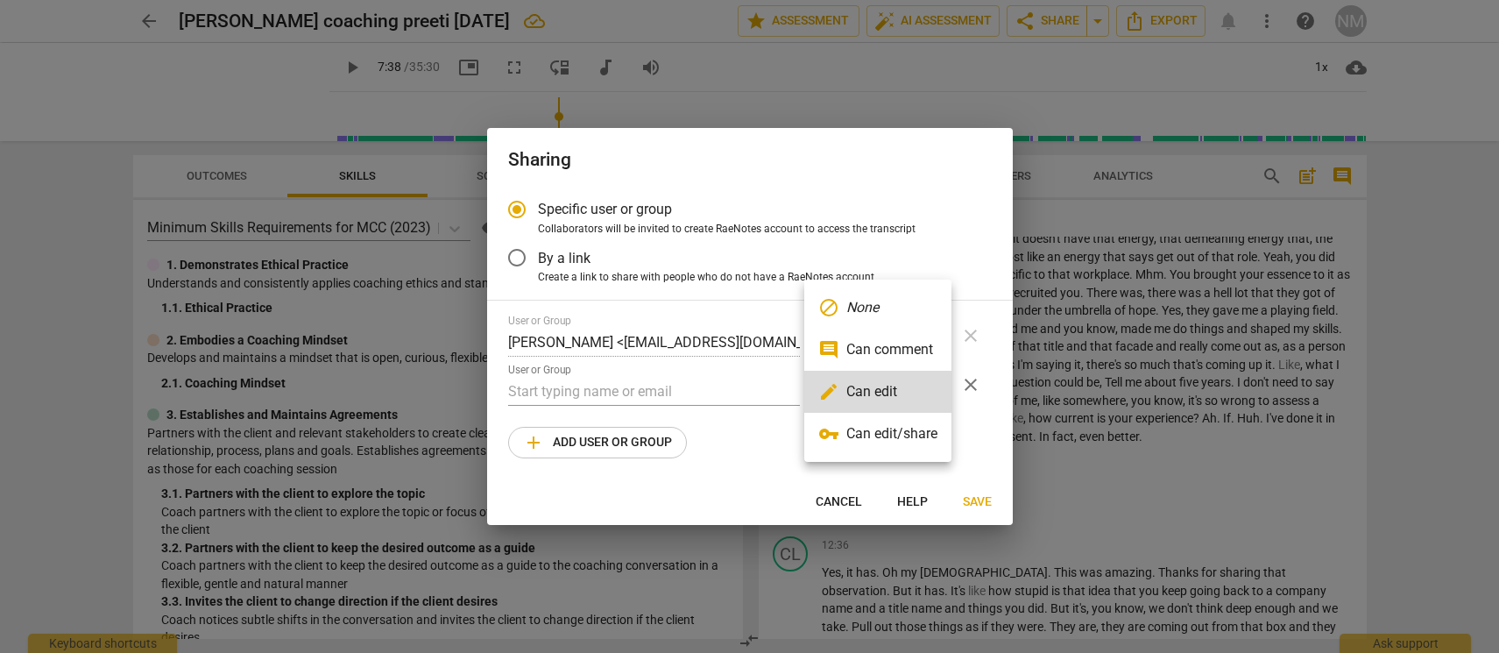
click at [741, 456] on div at bounding box center [749, 326] width 1499 height 653
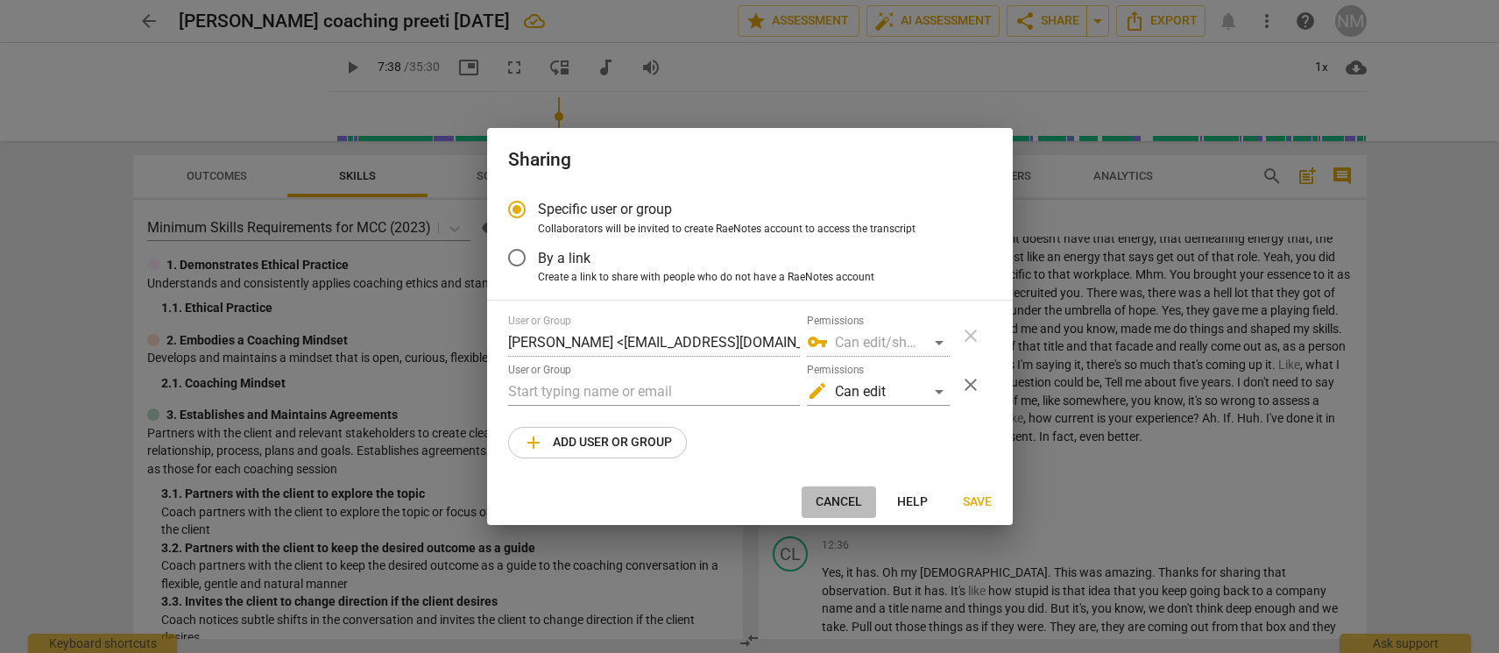
click at [844, 501] on span "Cancel" at bounding box center [839, 502] width 46 height 18
radio input "false"
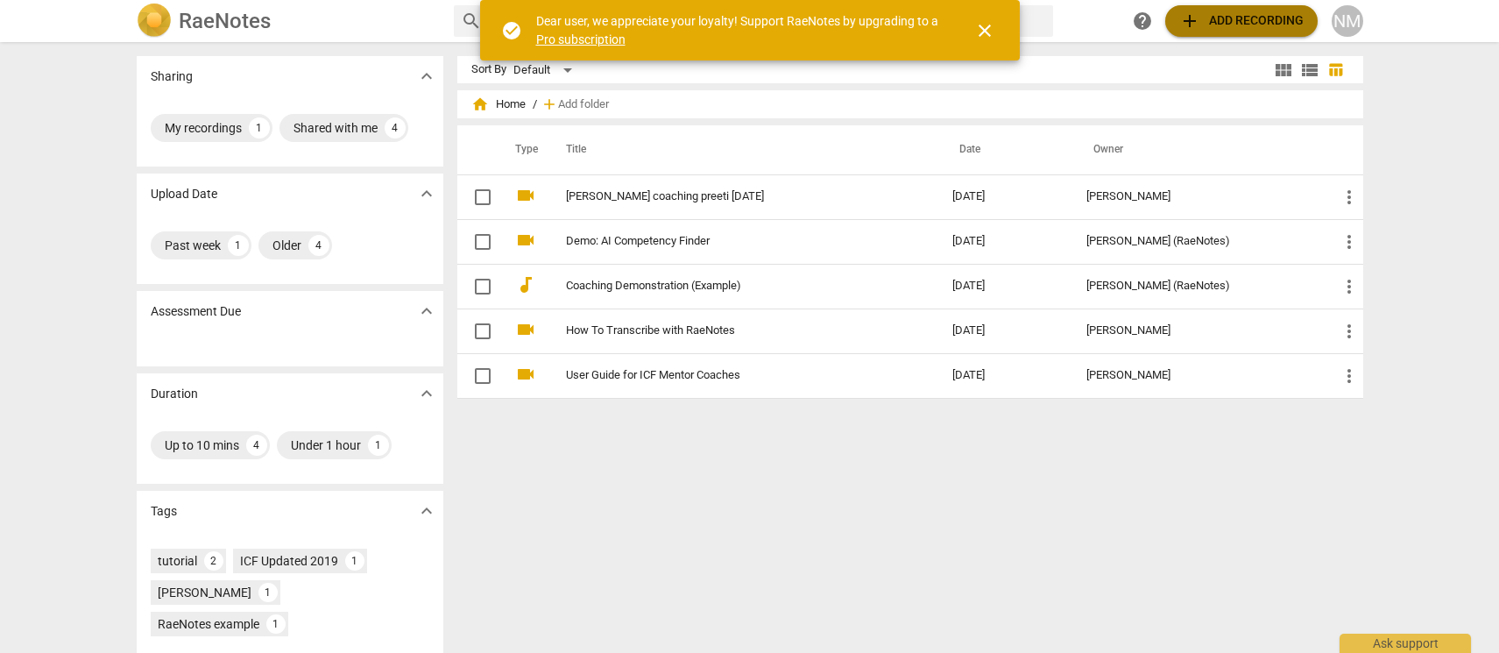
click at [1231, 17] on span "add Add recording" at bounding box center [1241, 21] width 124 height 21
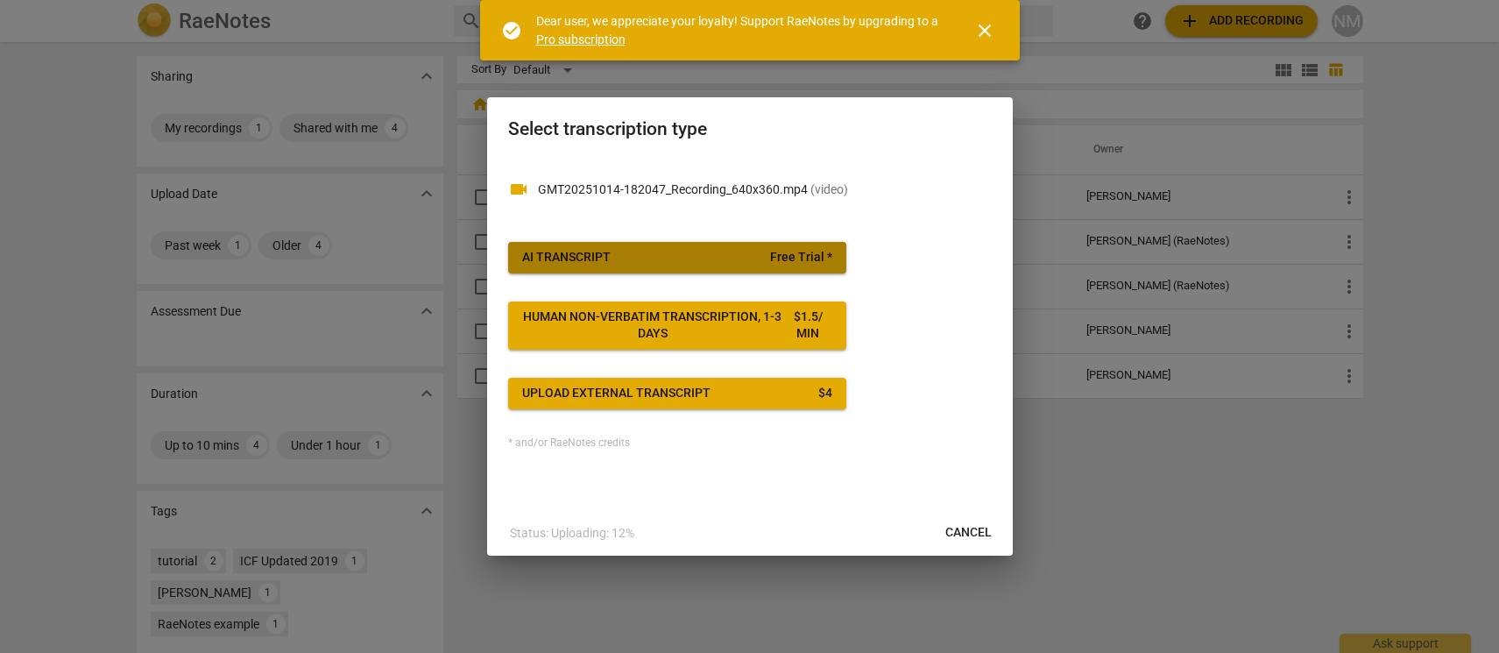
click at [647, 252] on span "AI Transcript Free Trial *" at bounding box center [677, 258] width 310 height 18
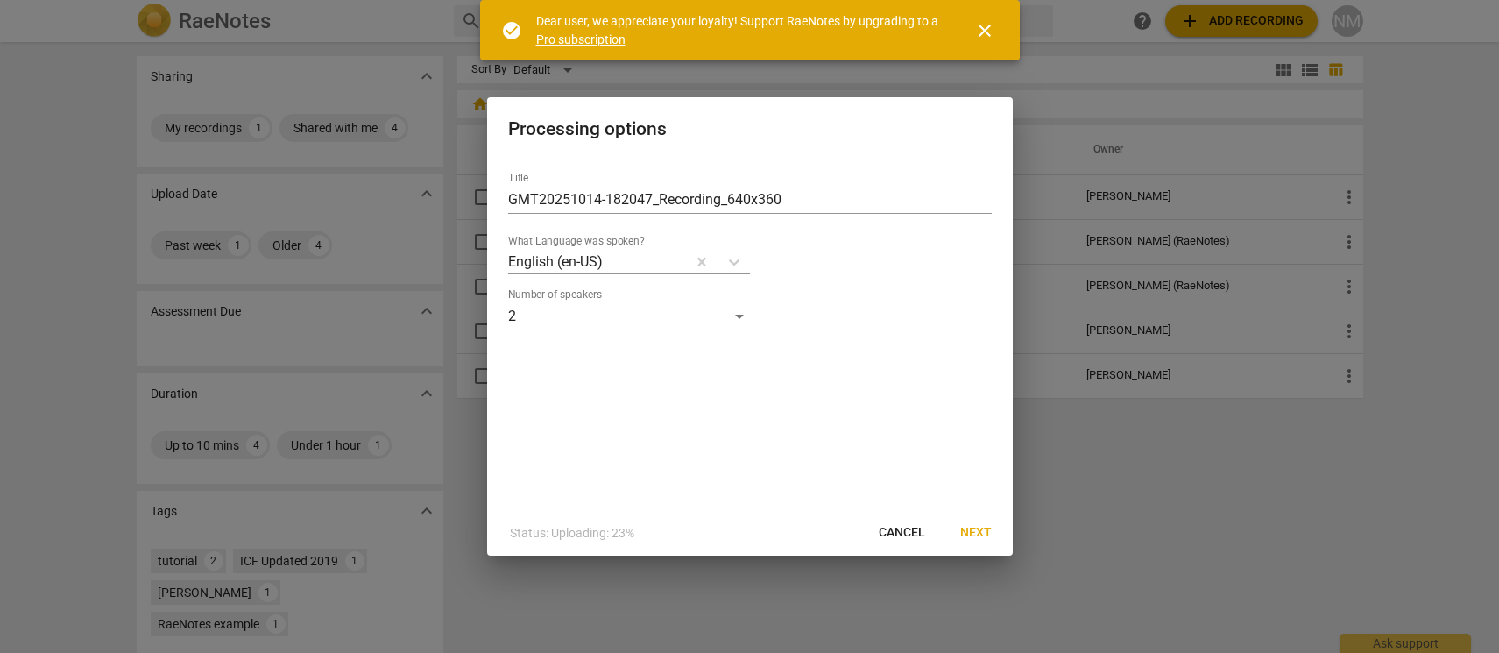
click at [978, 534] on span "Next" at bounding box center [976, 533] width 32 height 18
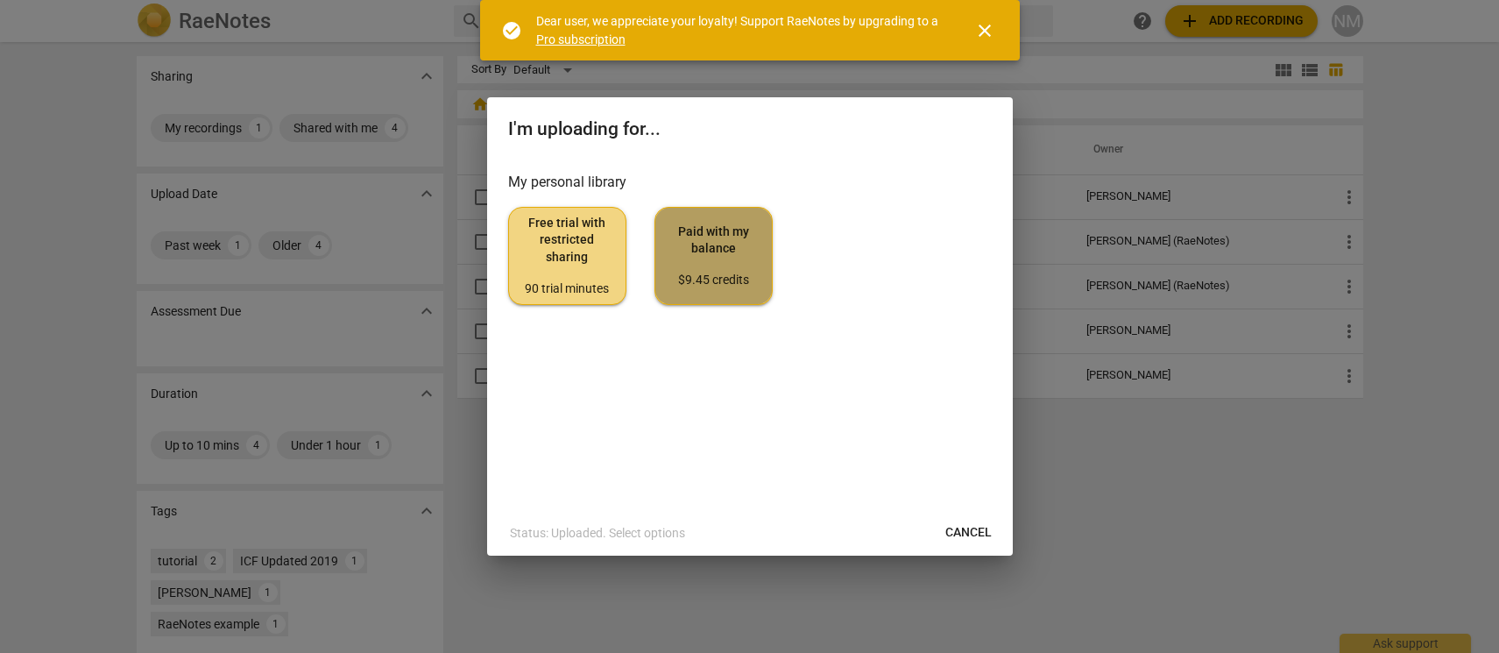
click at [732, 225] on span "Paid with my balance $9.45 credits" at bounding box center [713, 256] width 88 height 66
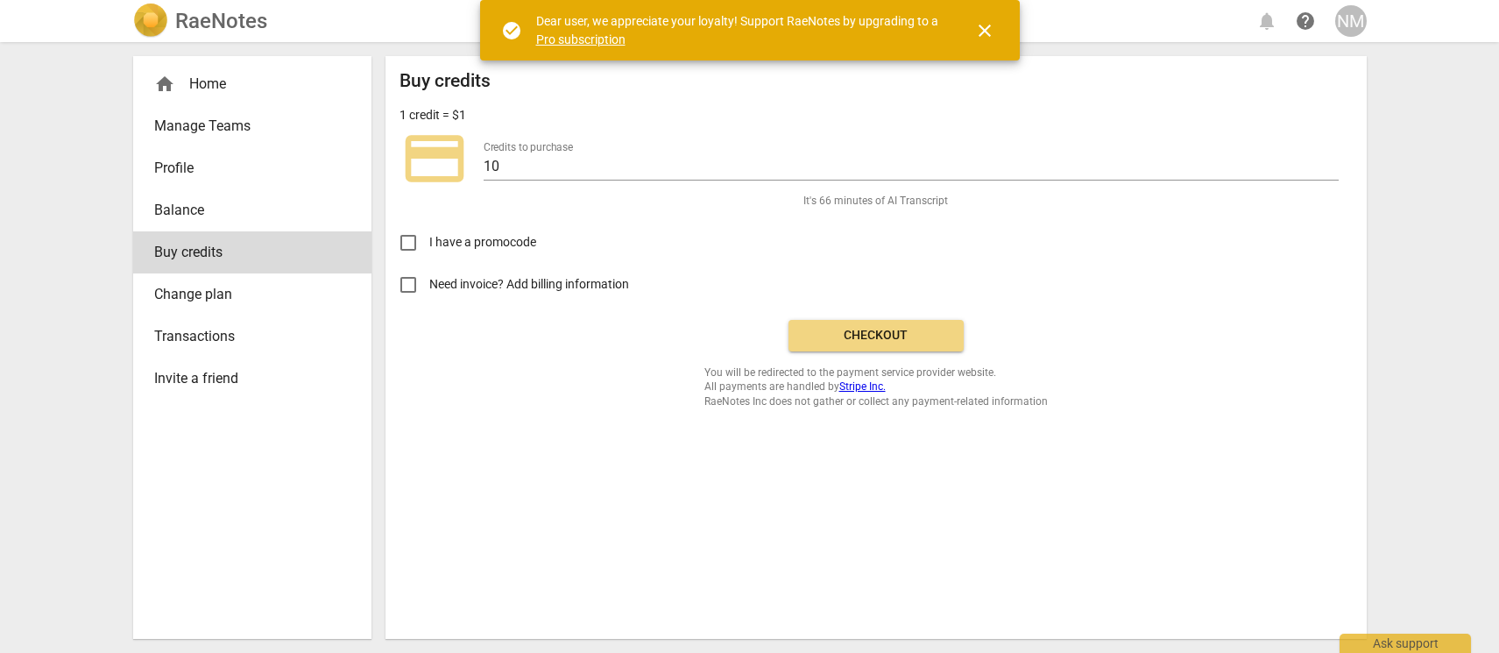
click at [411, 283] on input "Need invoice? Add billing information" at bounding box center [408, 285] width 42 height 42
checkbox input "true"
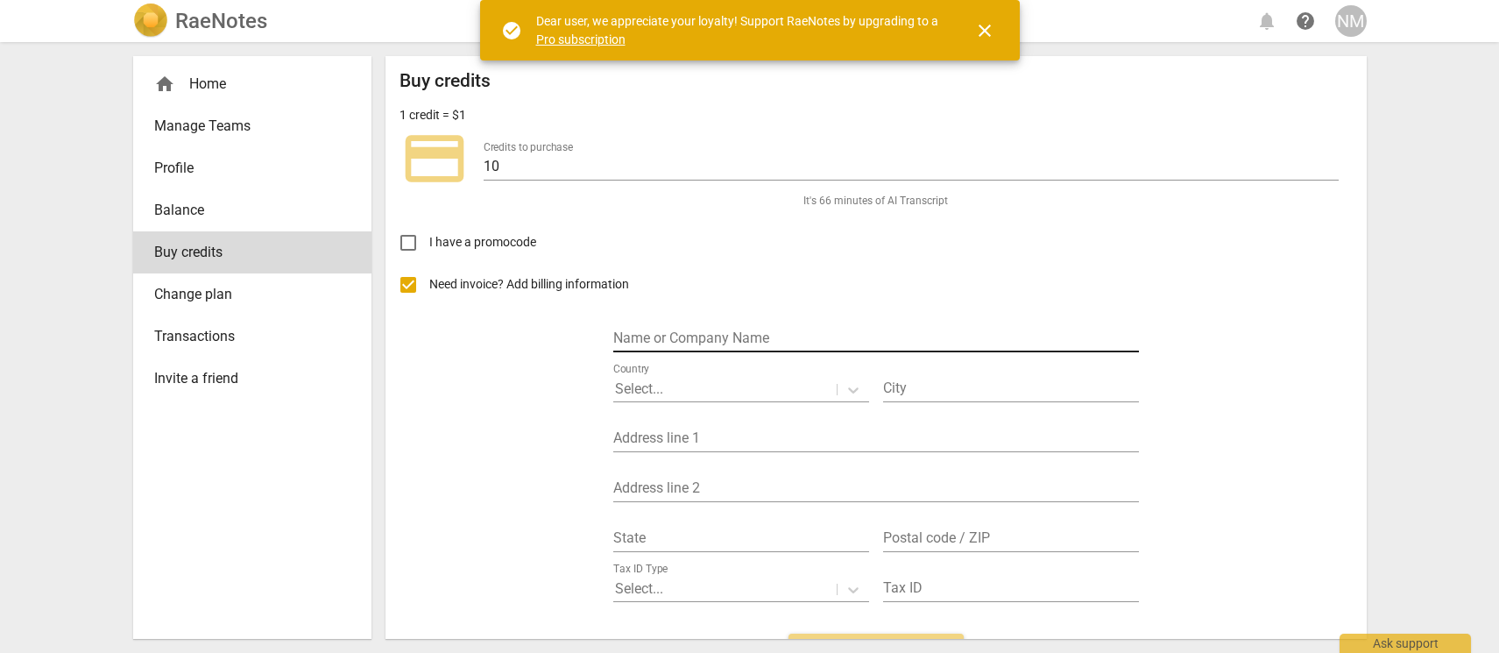
click at [729, 340] on input "text" at bounding box center [876, 339] width 526 height 25
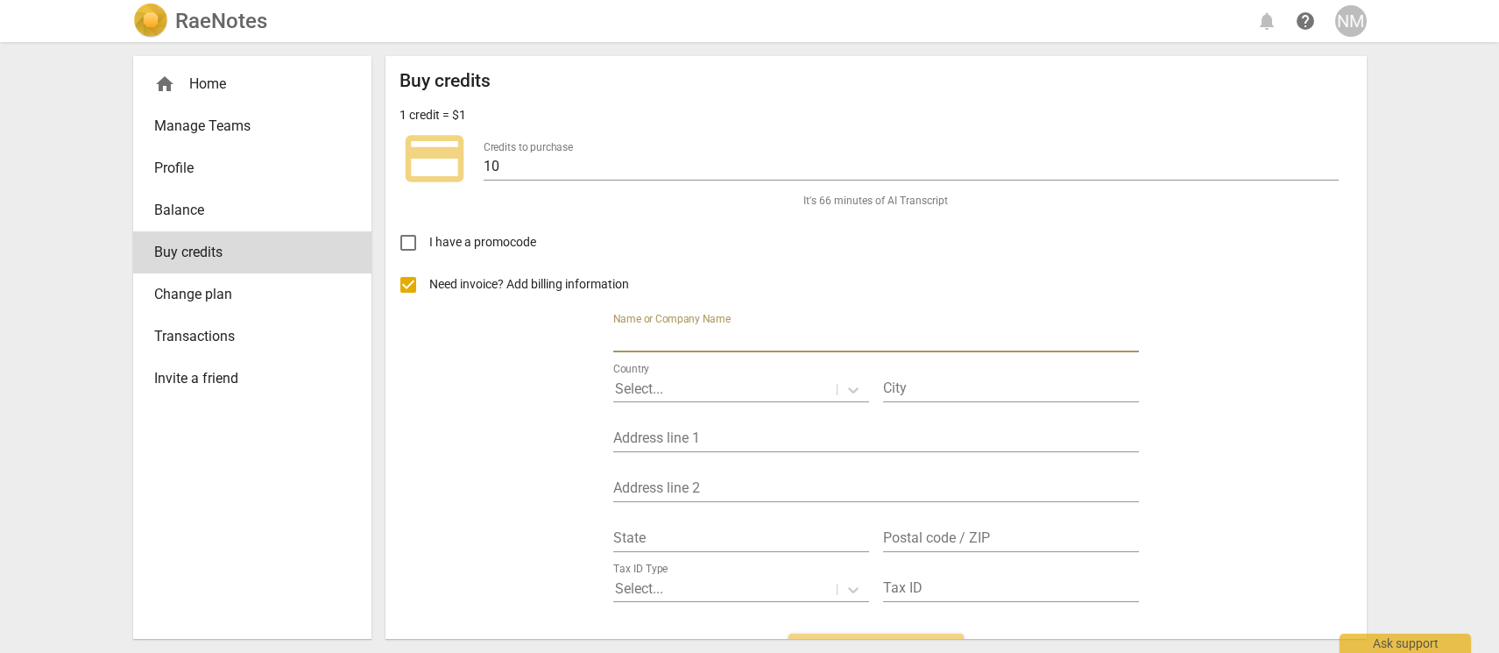
type input "Marya Leadership Academy LLC"
type input "Frisco"
type input "1873 countryside drive"
type input "TX"
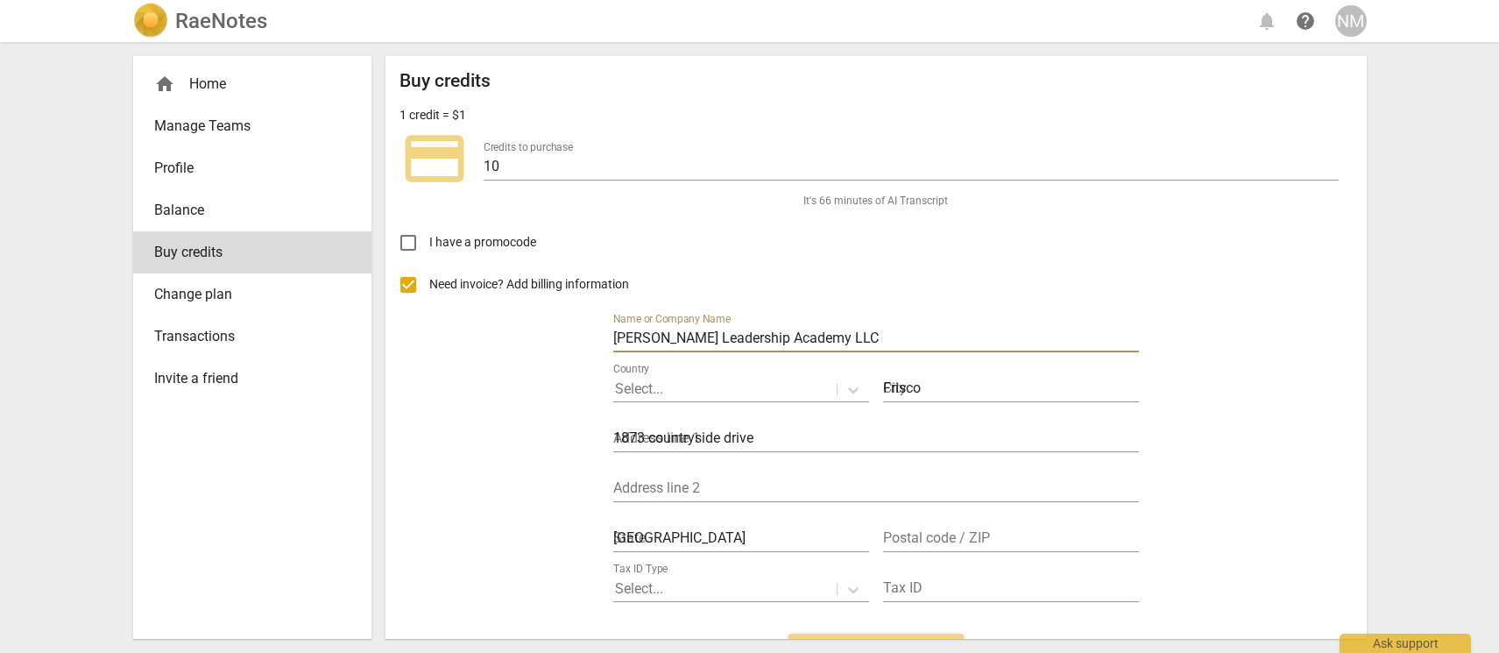
type input "75036"
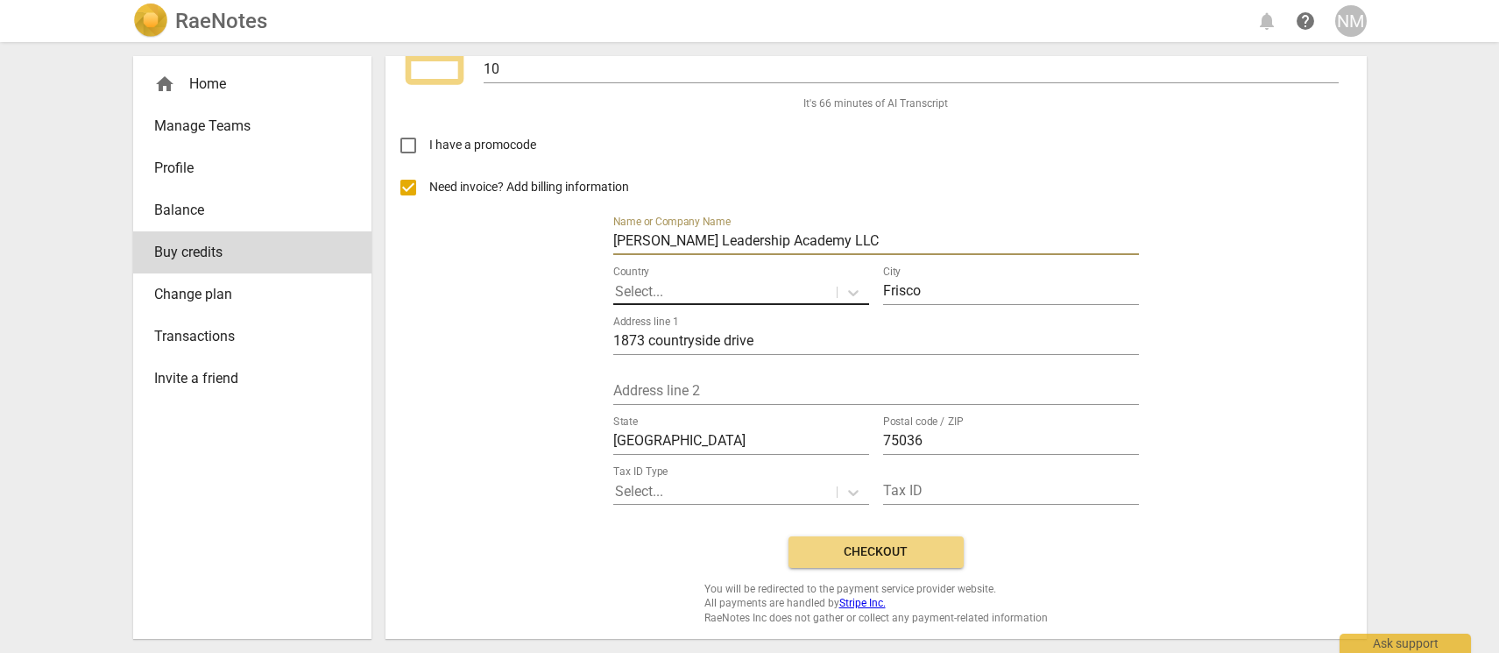
click at [697, 292] on div at bounding box center [725, 292] width 220 height 20
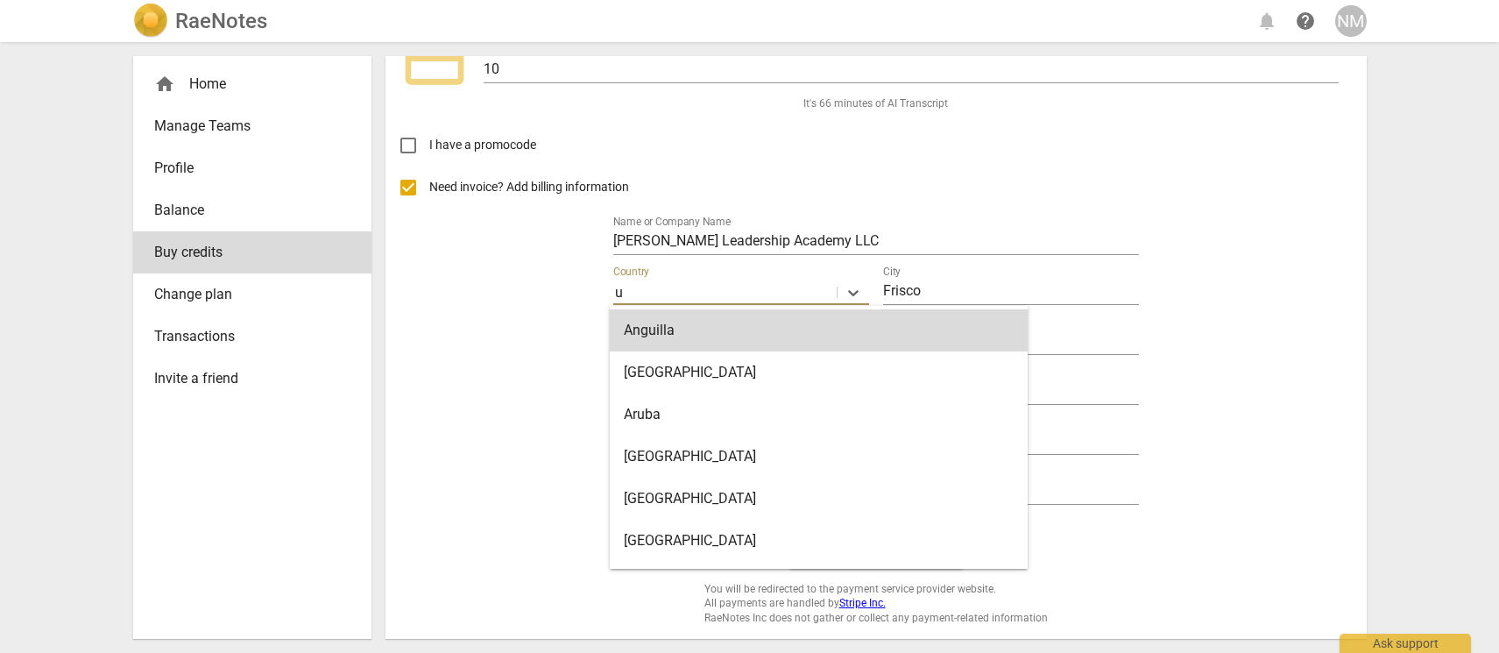
type input "United States"
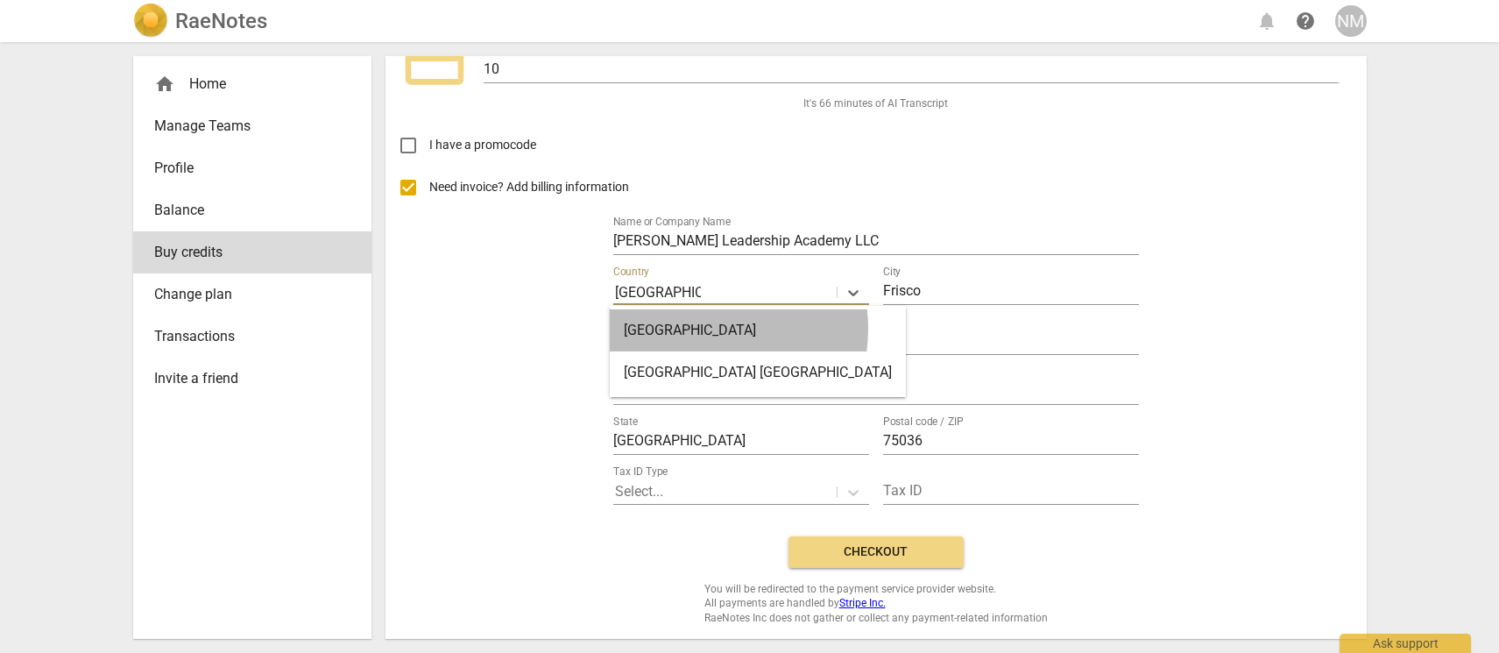
click at [703, 329] on div "United States" at bounding box center [758, 330] width 296 height 42
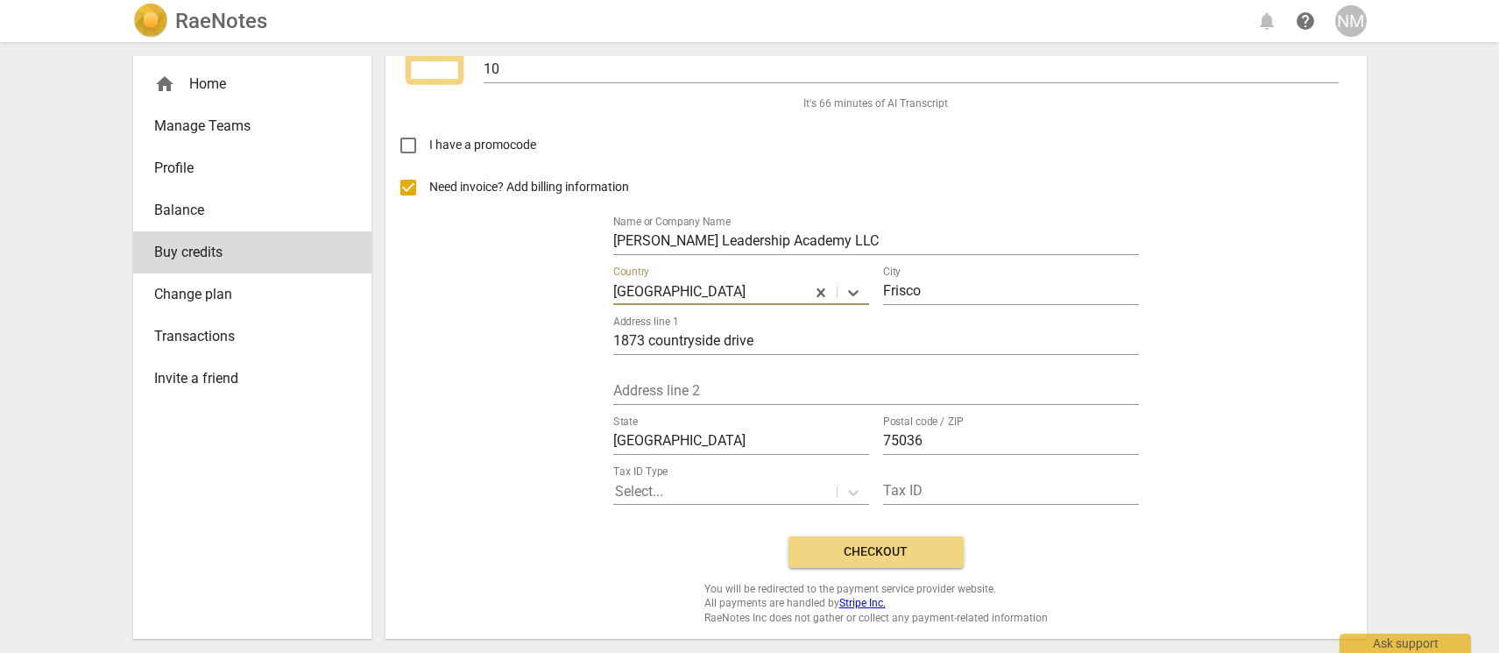
click at [909, 556] on span "Checkout" at bounding box center [876, 552] width 147 height 18
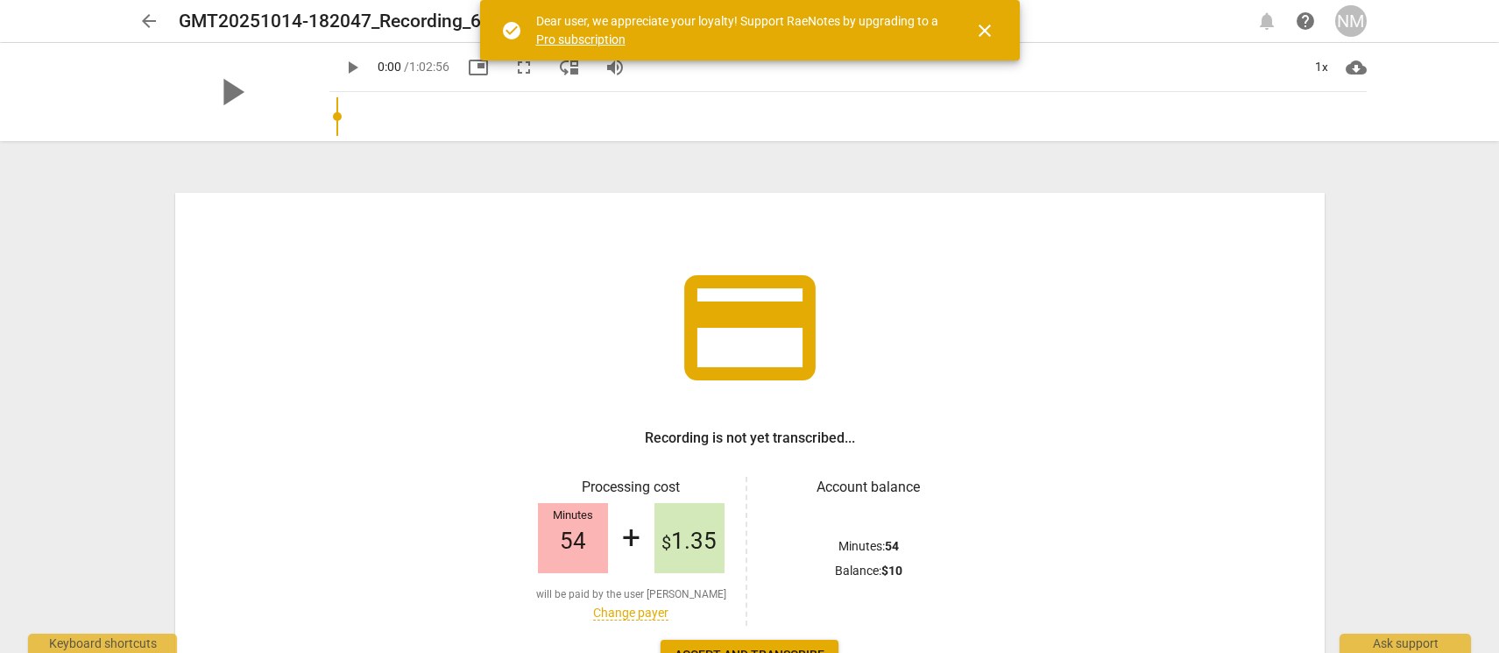
scroll to position [138, 0]
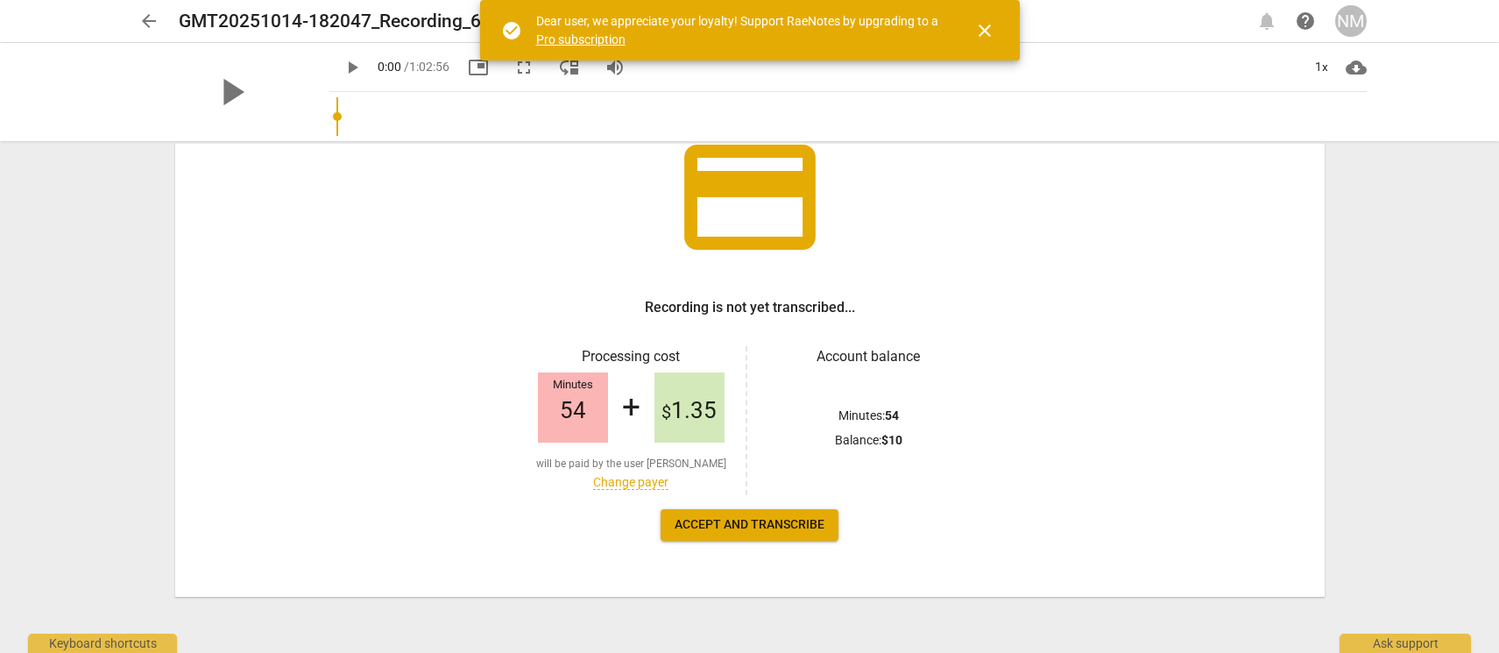
click at [718, 527] on span "Accept and transcribe" at bounding box center [750, 525] width 150 height 18
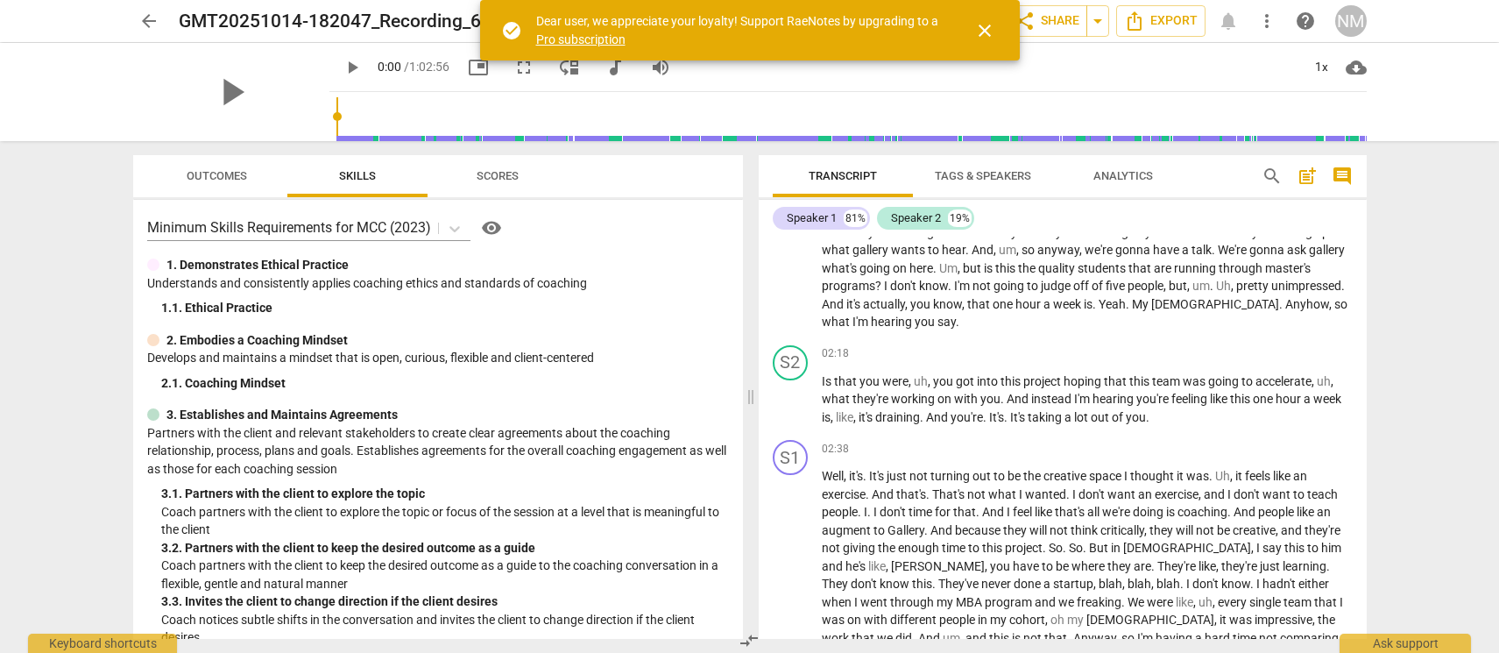
scroll to position [0, 0]
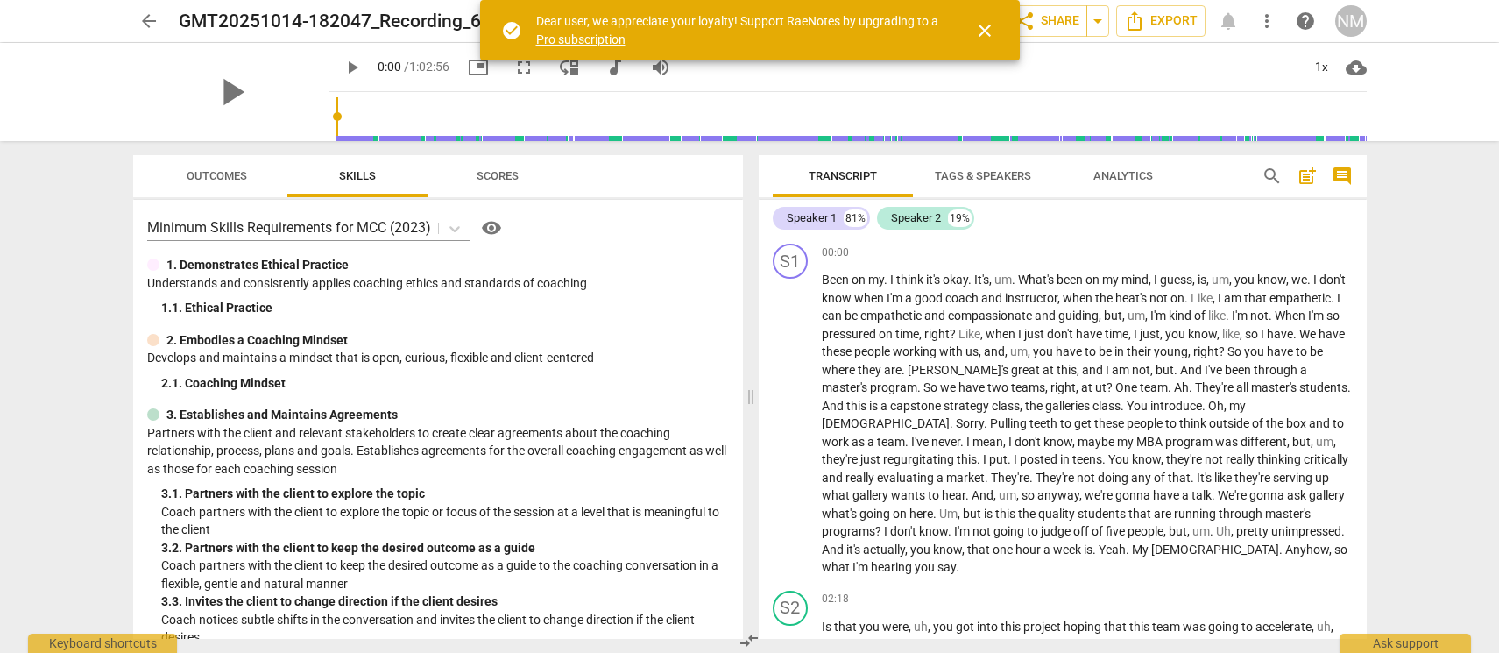
click at [988, 173] on span "Tags & Speakers" at bounding box center [983, 175] width 96 height 13
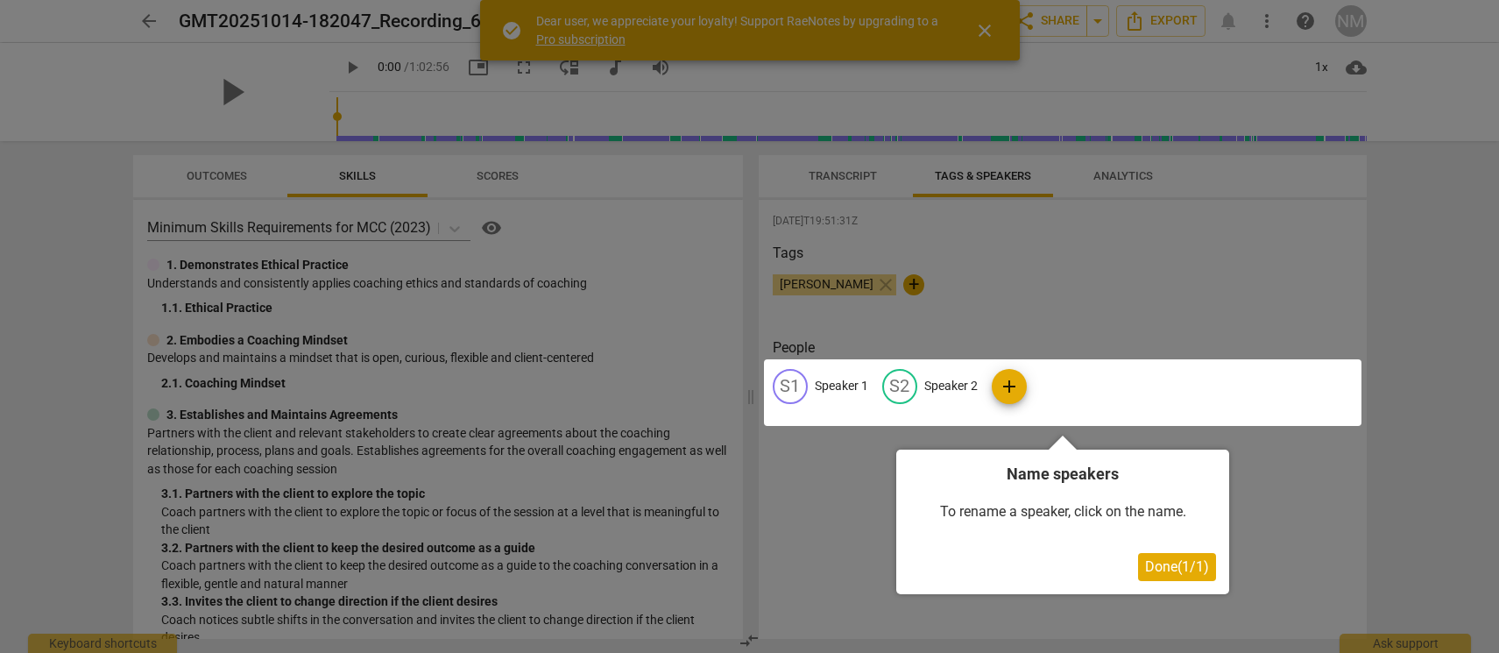
click at [837, 386] on div at bounding box center [1063, 392] width 598 height 67
click at [1181, 566] on span "Done ( 1 / 1 )" at bounding box center [1177, 566] width 64 height 17
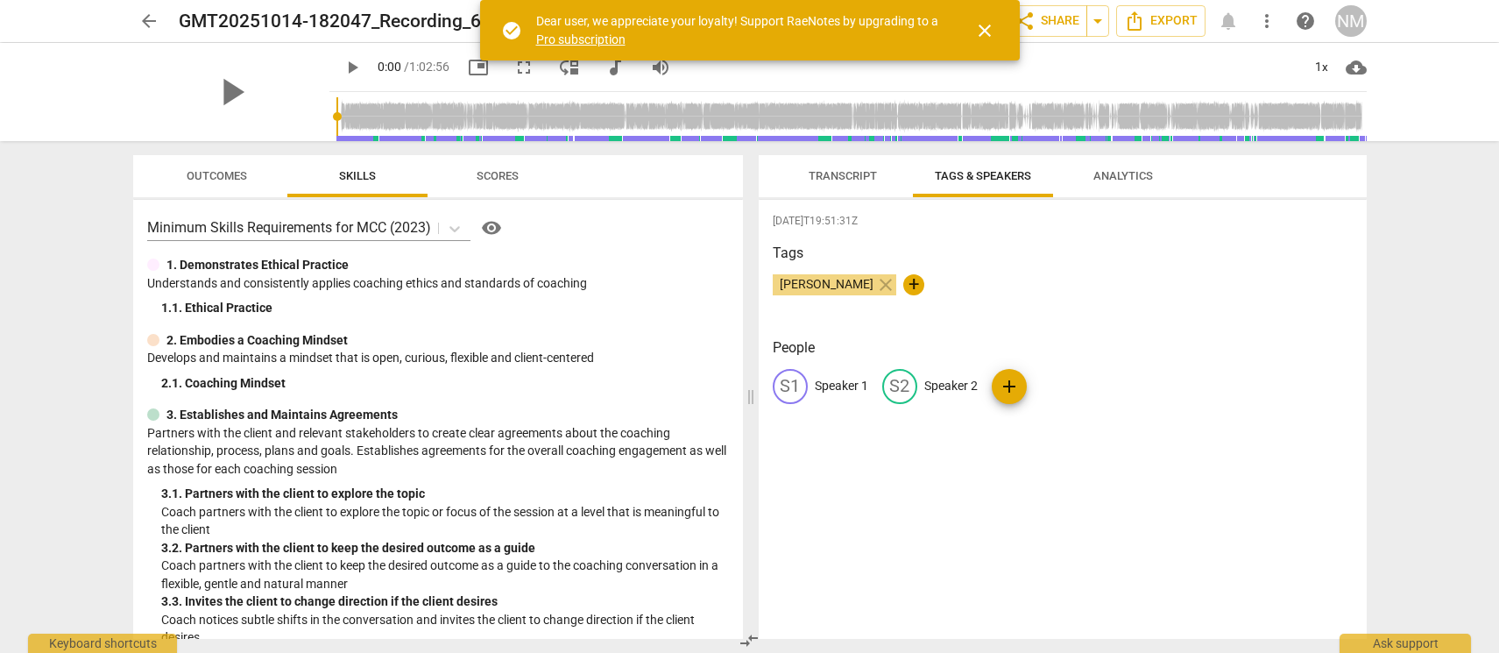
click at [832, 384] on p "Speaker 1" at bounding box center [841, 386] width 53 height 18
type input "Client"
click at [1066, 382] on p "Speaker 2" at bounding box center [1064, 386] width 53 height 18
type input "Coach"
click at [1093, 236] on div "2025-10-14T19:51:31Z Tags Neeru Marya Sharma close + People CL Client edit Coac…" at bounding box center [1063, 419] width 608 height 439
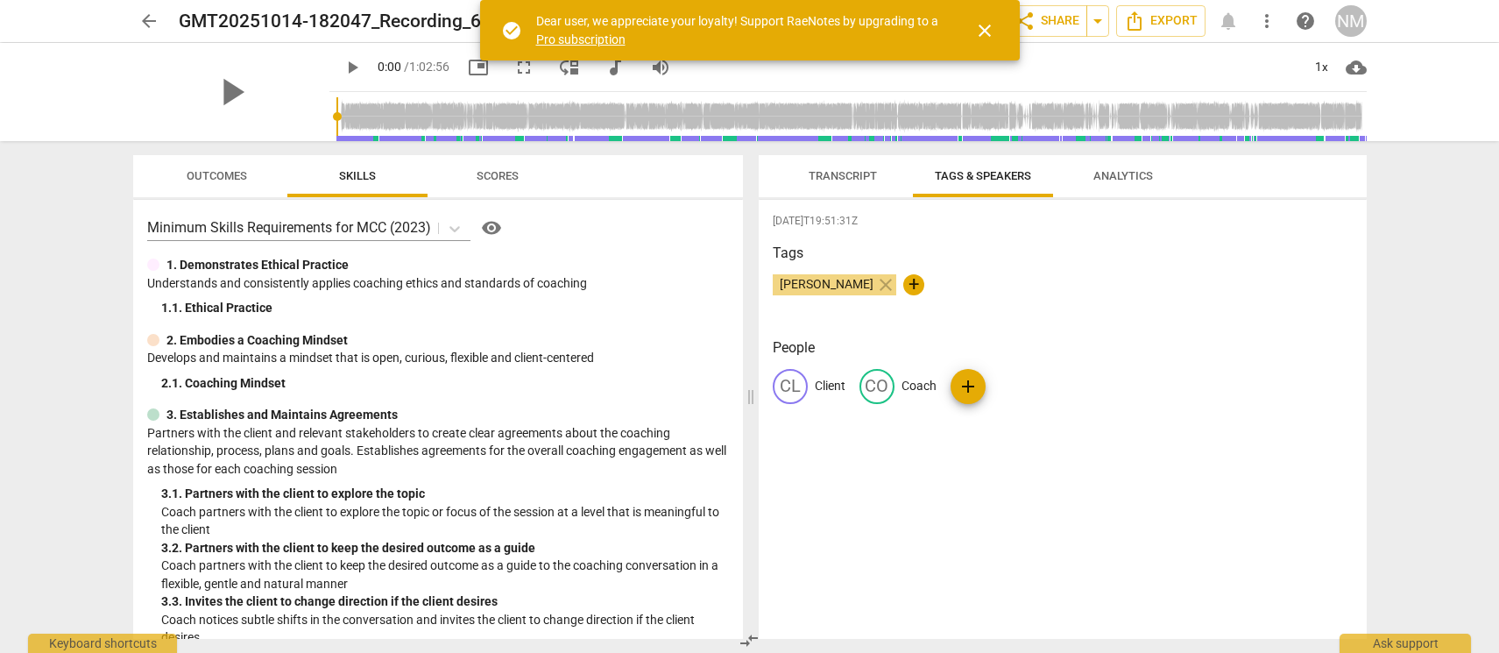
click at [856, 171] on span "Transcript" at bounding box center [843, 175] width 68 height 13
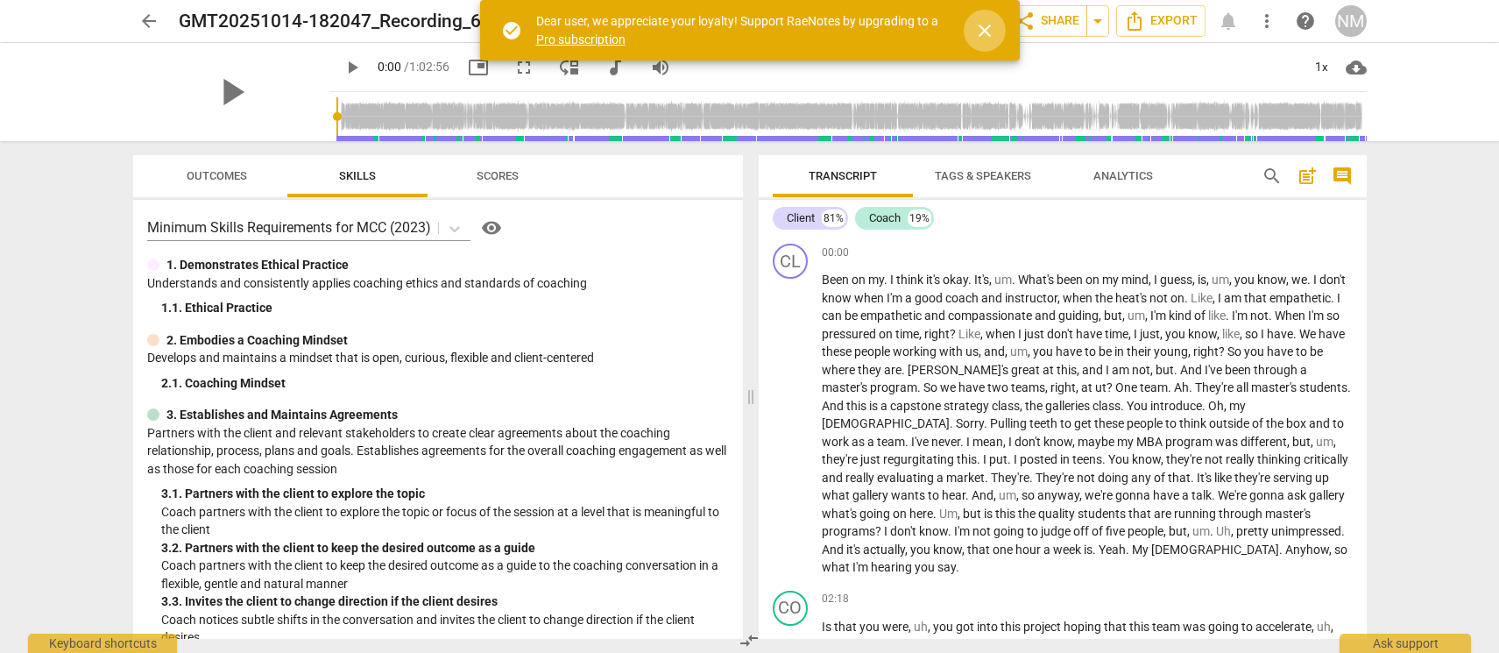
click at [982, 28] on span "close" at bounding box center [984, 30] width 21 height 21
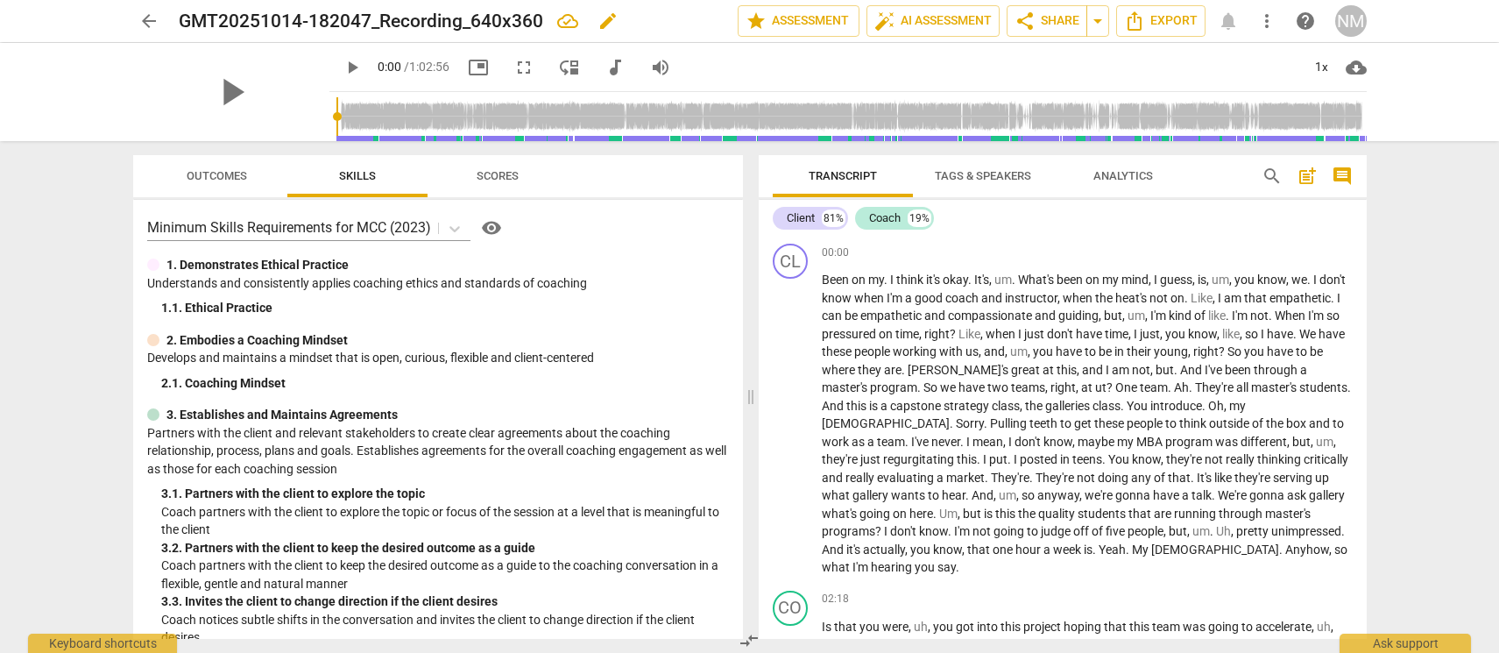
click at [263, 18] on h2 "GMT20251014-182047_Recording_640x360" at bounding box center [361, 22] width 364 height 22
click at [602, 23] on span "edit" at bounding box center [608, 21] width 21 height 21
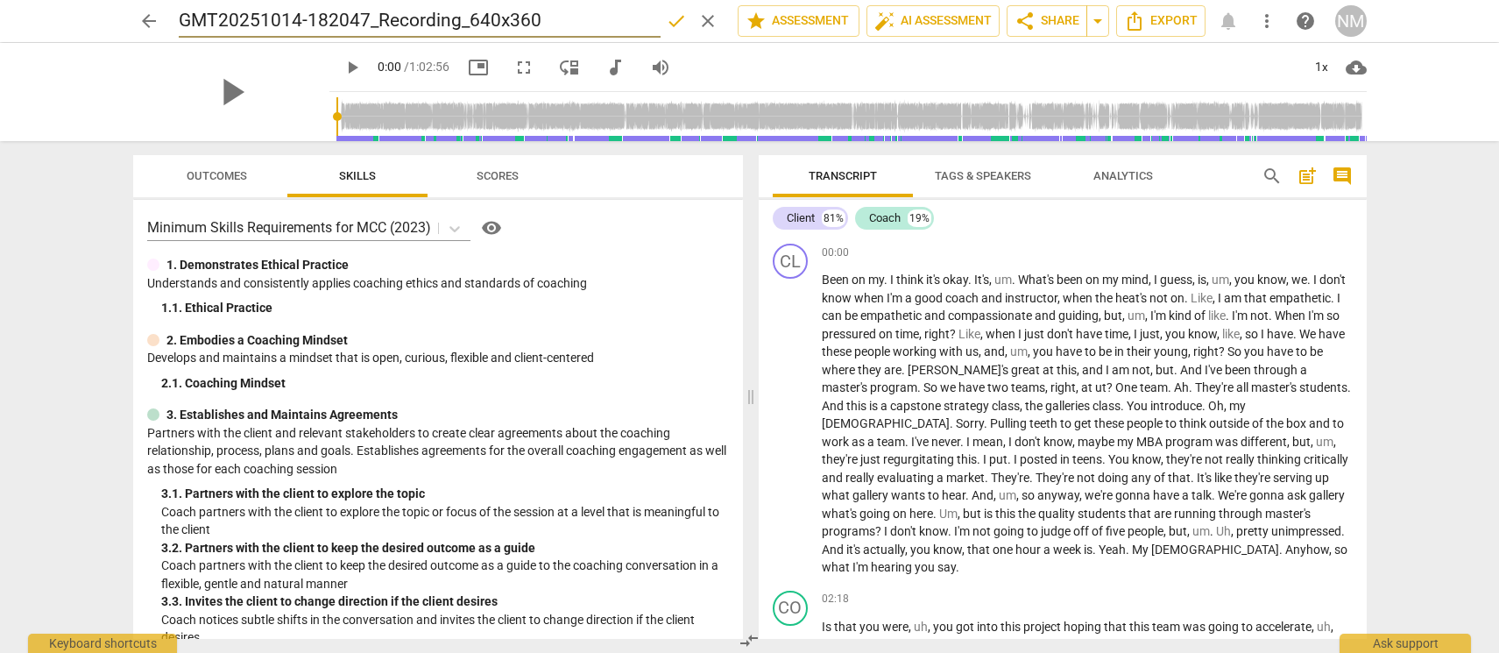
drag, startPoint x: 598, startPoint y: 18, endPoint x: 206, endPoint y: 4, distance: 391.9
click at [206, 4] on input "GMT20251014-182047_Recording_640x360" at bounding box center [420, 20] width 482 height 33
type input "Neeru Coaching CB 14 Oct 25"
click at [670, 20] on span "done" at bounding box center [676, 21] width 21 height 21
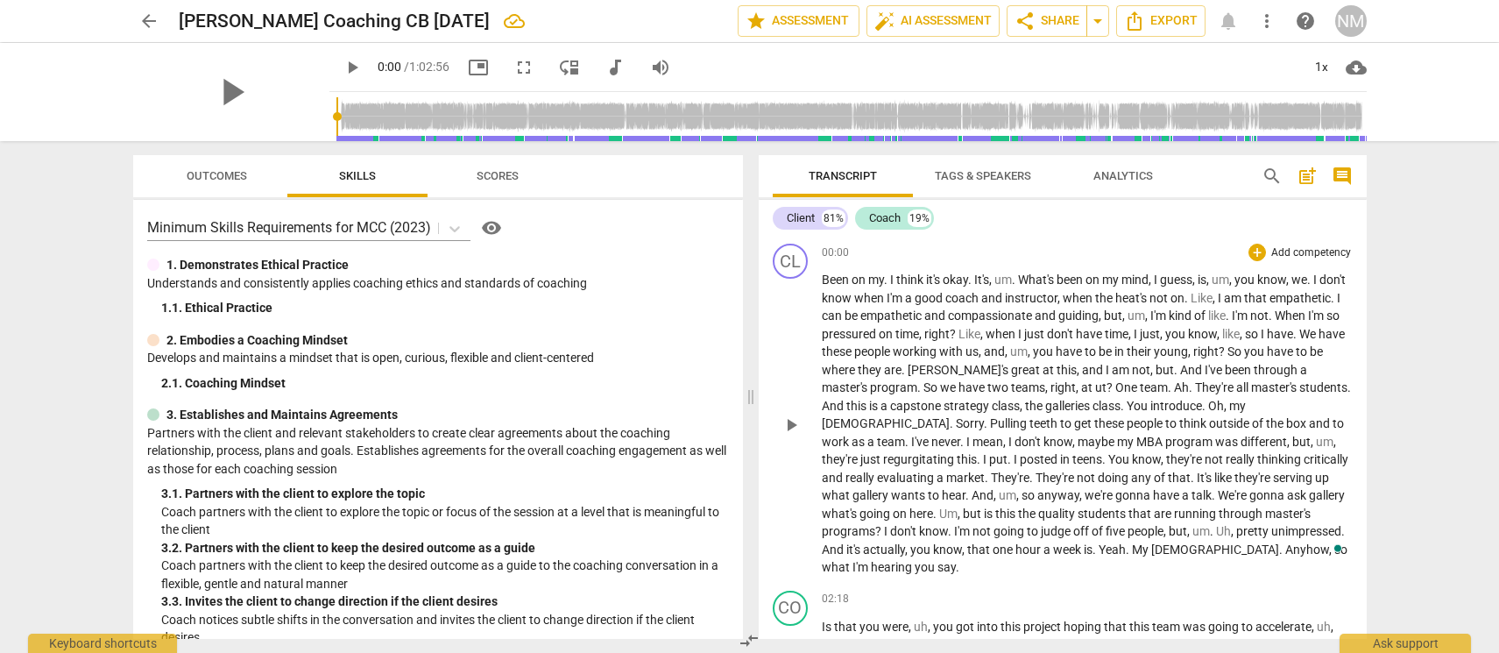
drag, startPoint x: 867, startPoint y: 299, endPoint x: 1117, endPoint y: 308, distance: 250.7
click at [1117, 308] on p "Been on my . I think it's okay . It's , um . What's been on my mind , I guess ,…" at bounding box center [1087, 424] width 531 height 306
drag, startPoint x: 907, startPoint y: 310, endPoint x: 1044, endPoint y: 316, distance: 136.8
click at [1044, 316] on p "Been on my . I think it's okay . It's , um . What's been on my mind , I guess ,…" at bounding box center [1087, 424] width 531 height 306
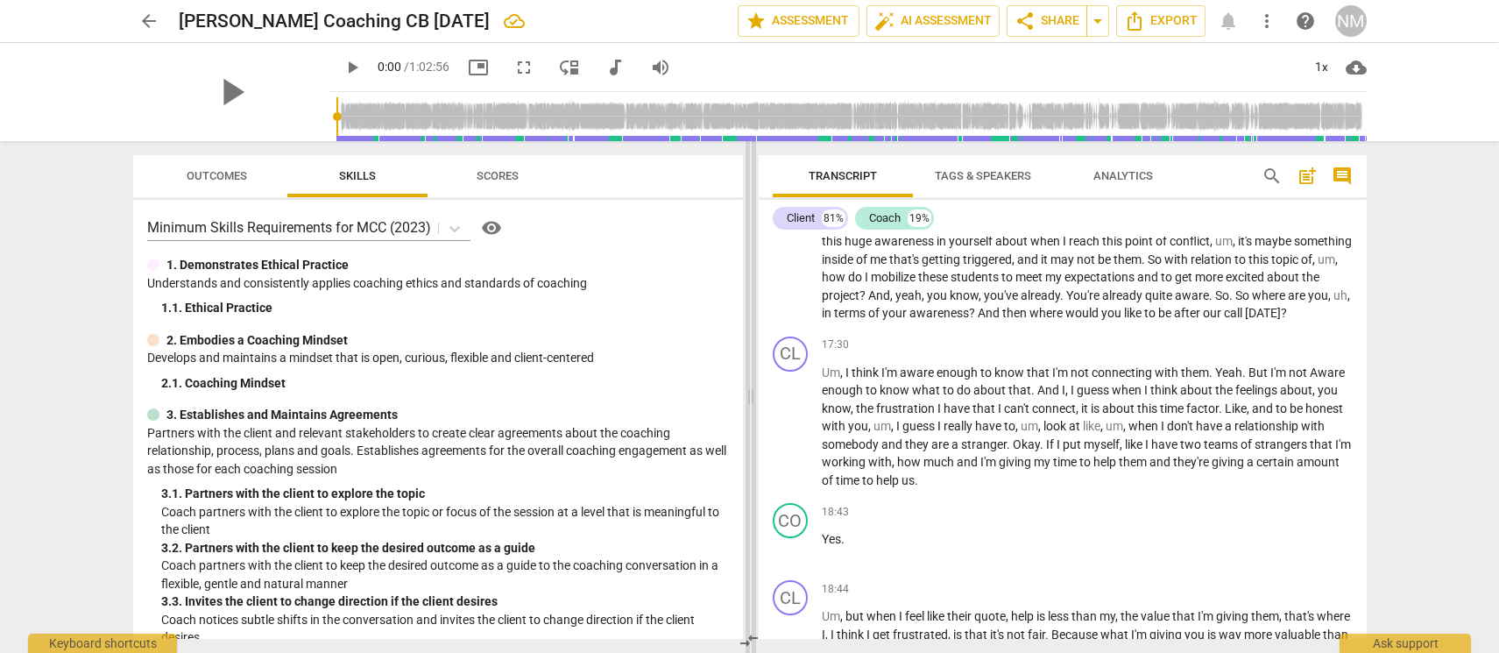
scroll to position [3910, 0]
